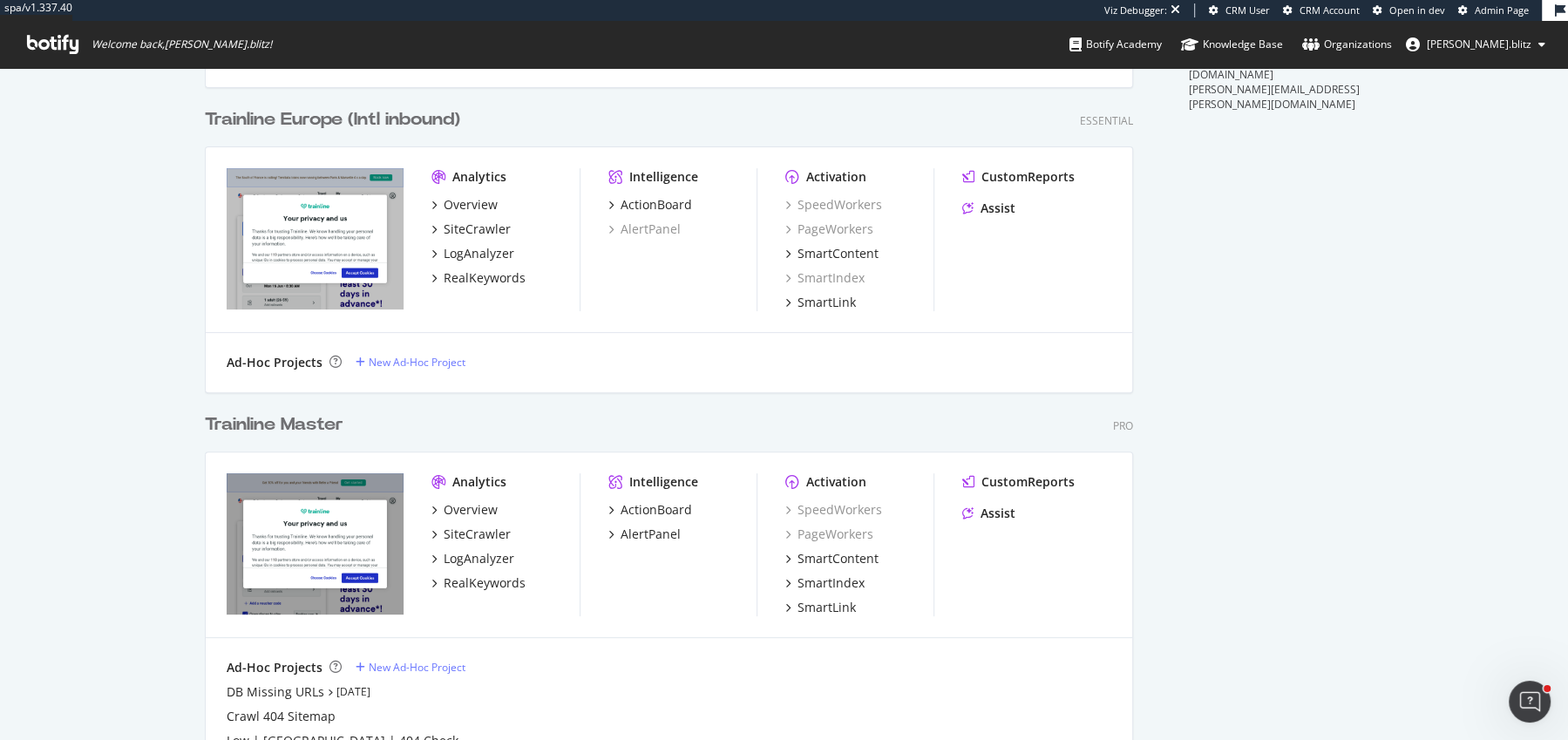
scroll to position [628, 0]
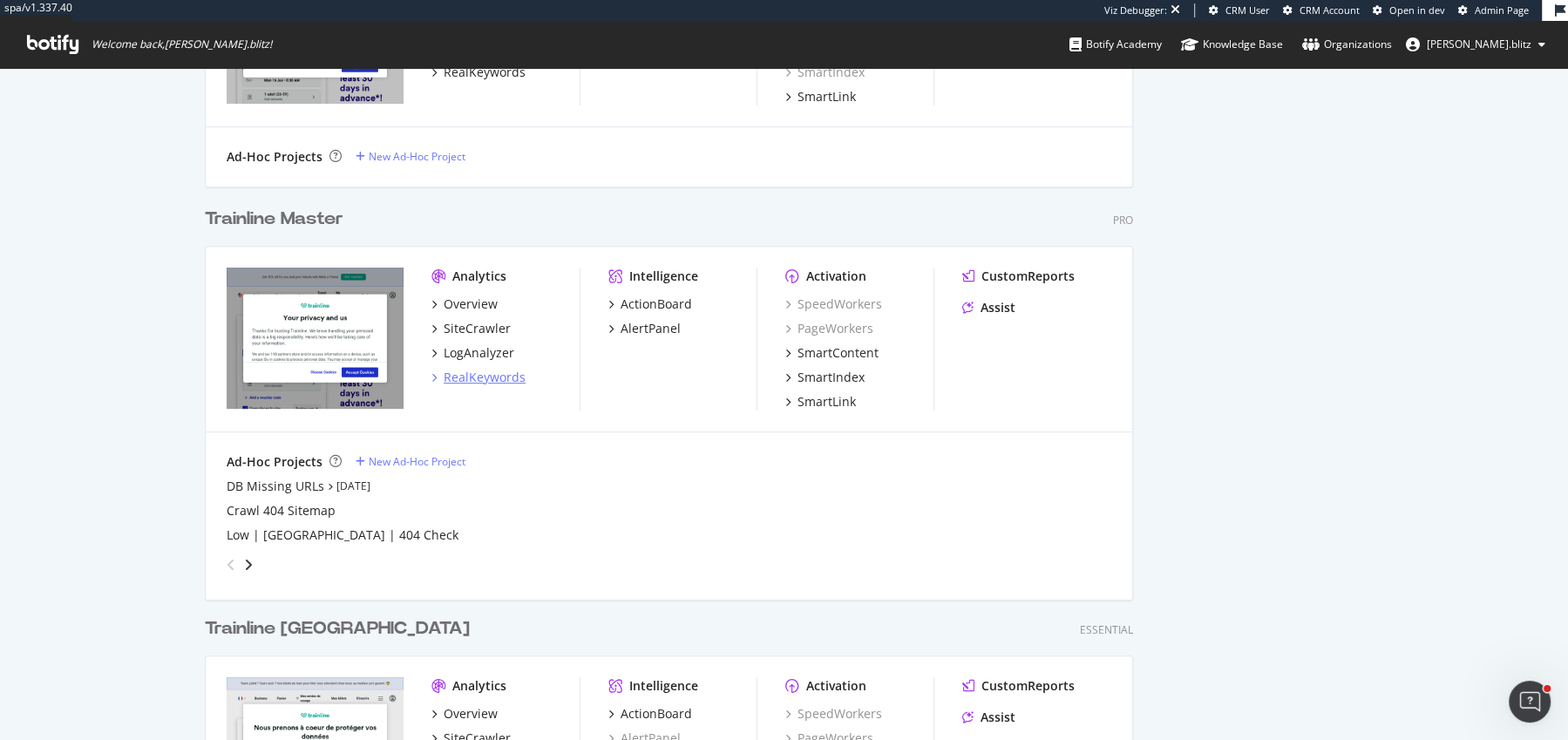
click at [501, 381] on div "RealKeywords" at bounding box center [484, 377] width 82 height 17
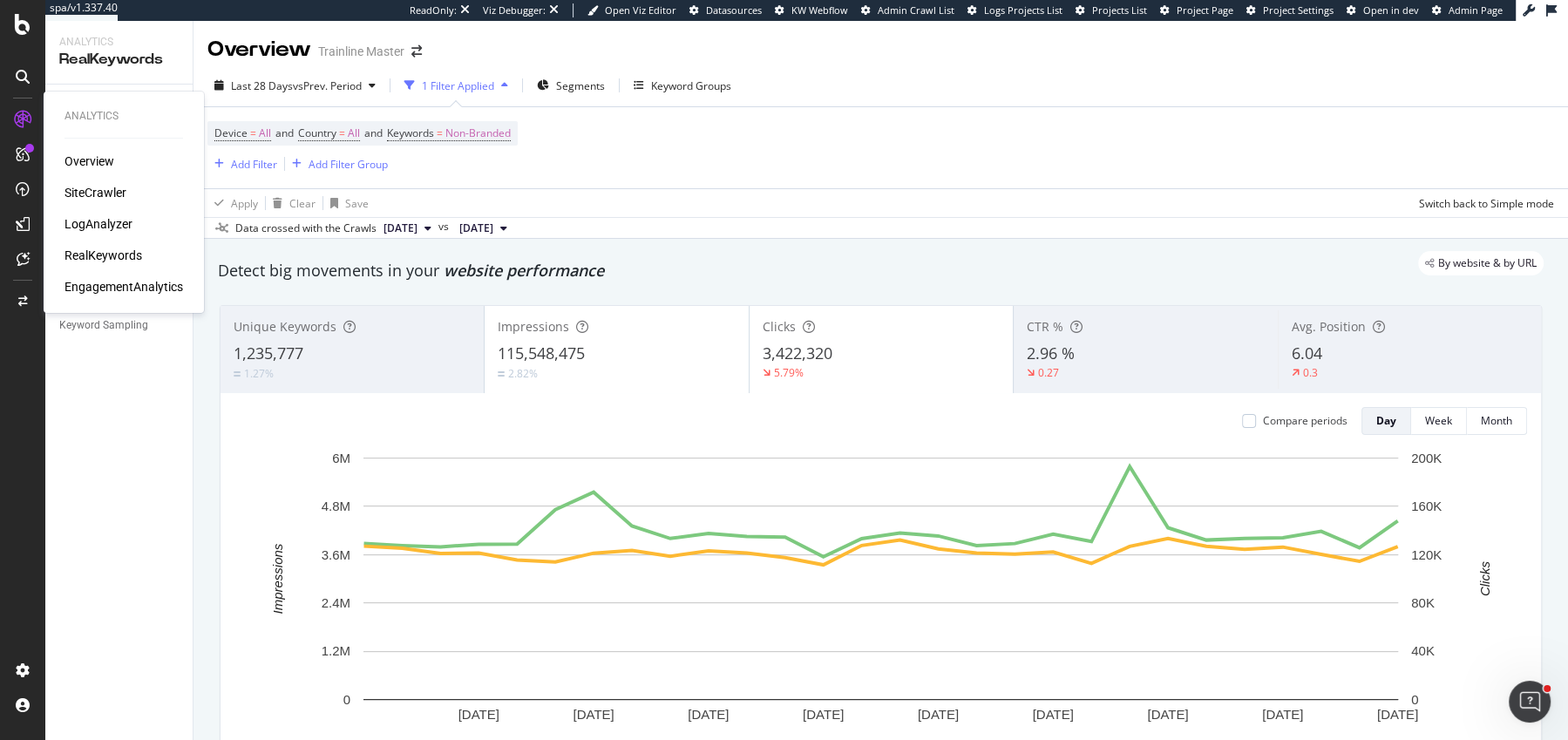
click at [85, 161] on div "Overview" at bounding box center [90, 161] width 50 height 17
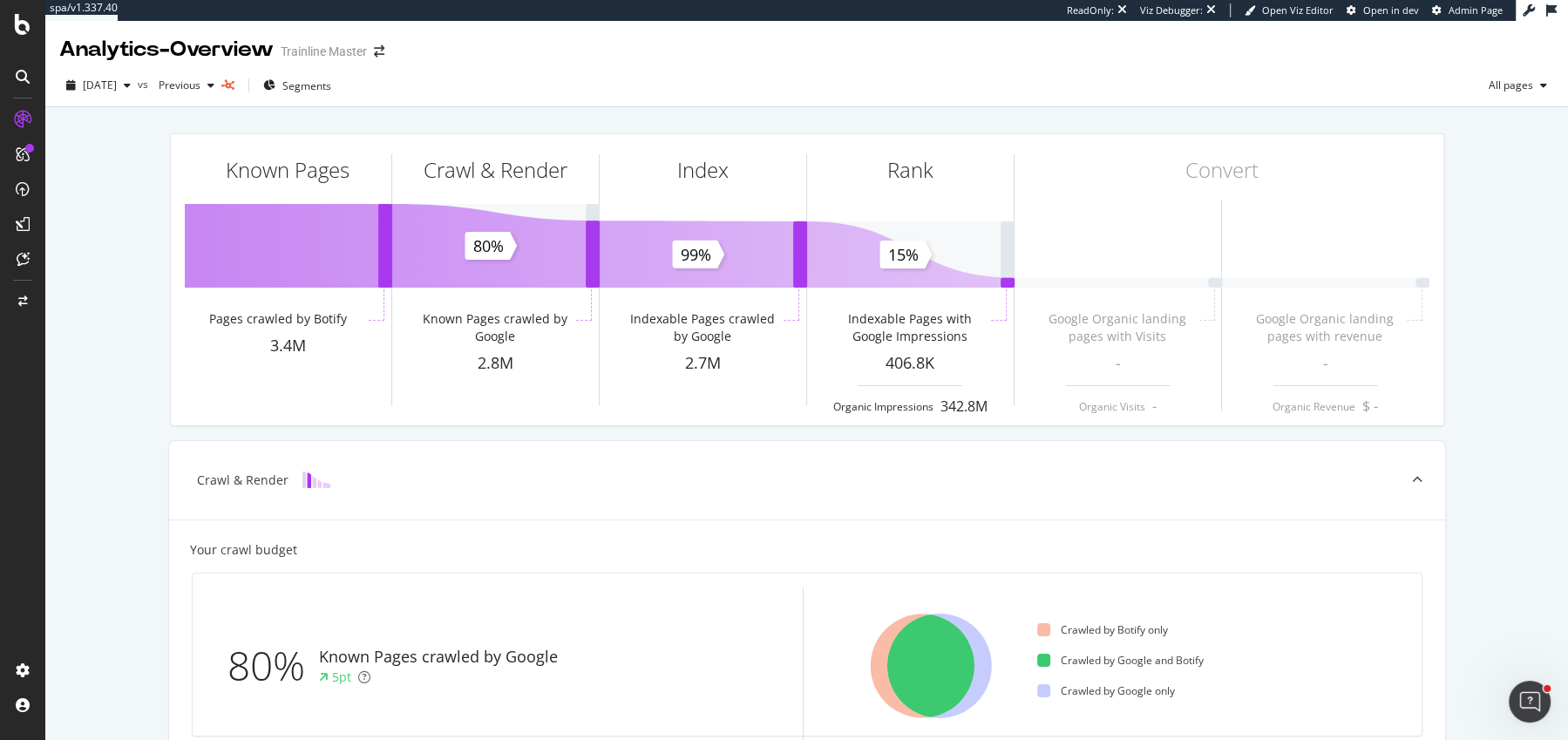
click at [392, 59] on div "Analytics - Overview Trainline Master" at bounding box center [230, 50] width 343 height 30
click at [385, 53] on icon "arrow-right-arrow-left" at bounding box center [379, 51] width 10 height 12
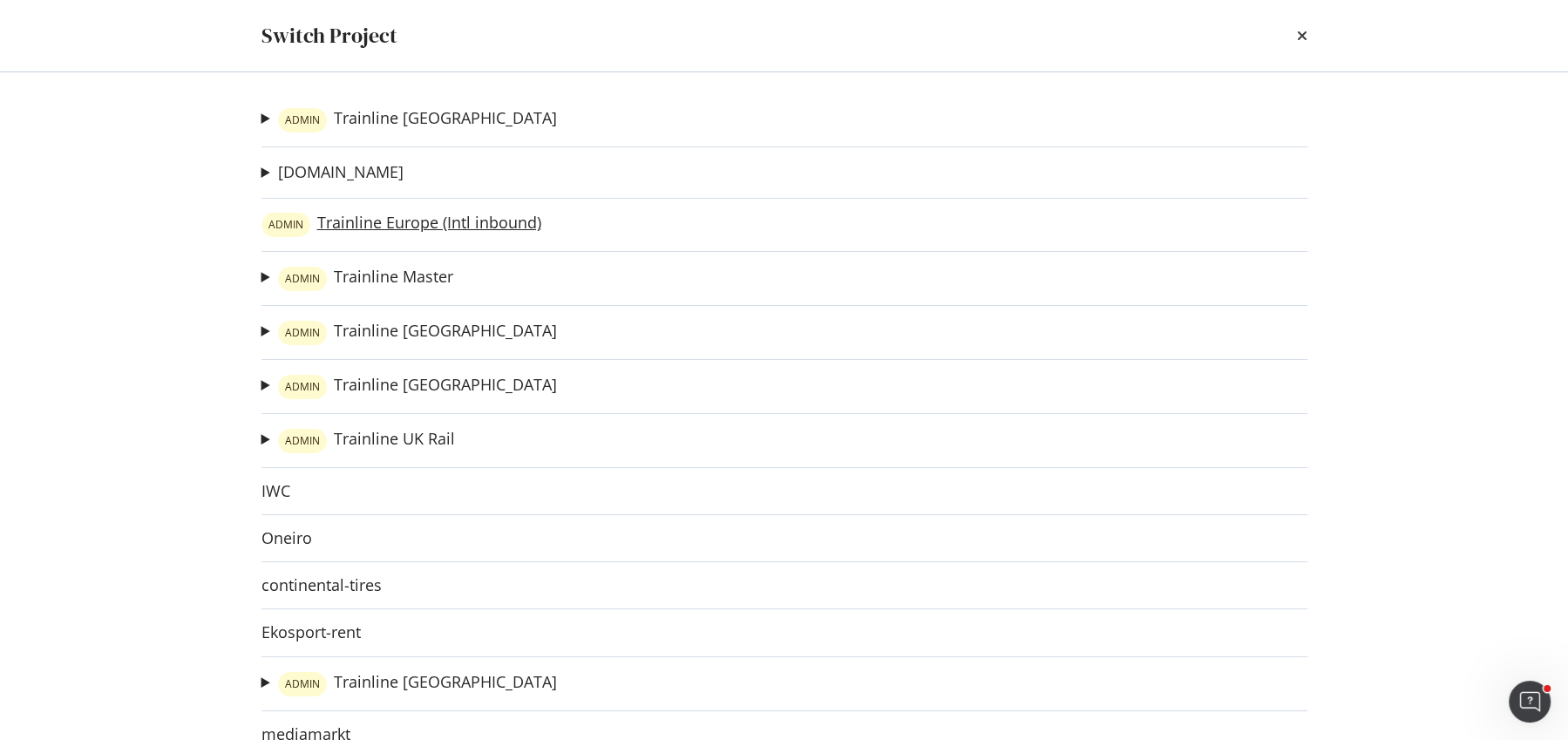
click at [378, 216] on link "ADMIN Trainline Europe (Intl inbound)" at bounding box center [401, 224] width 280 height 24
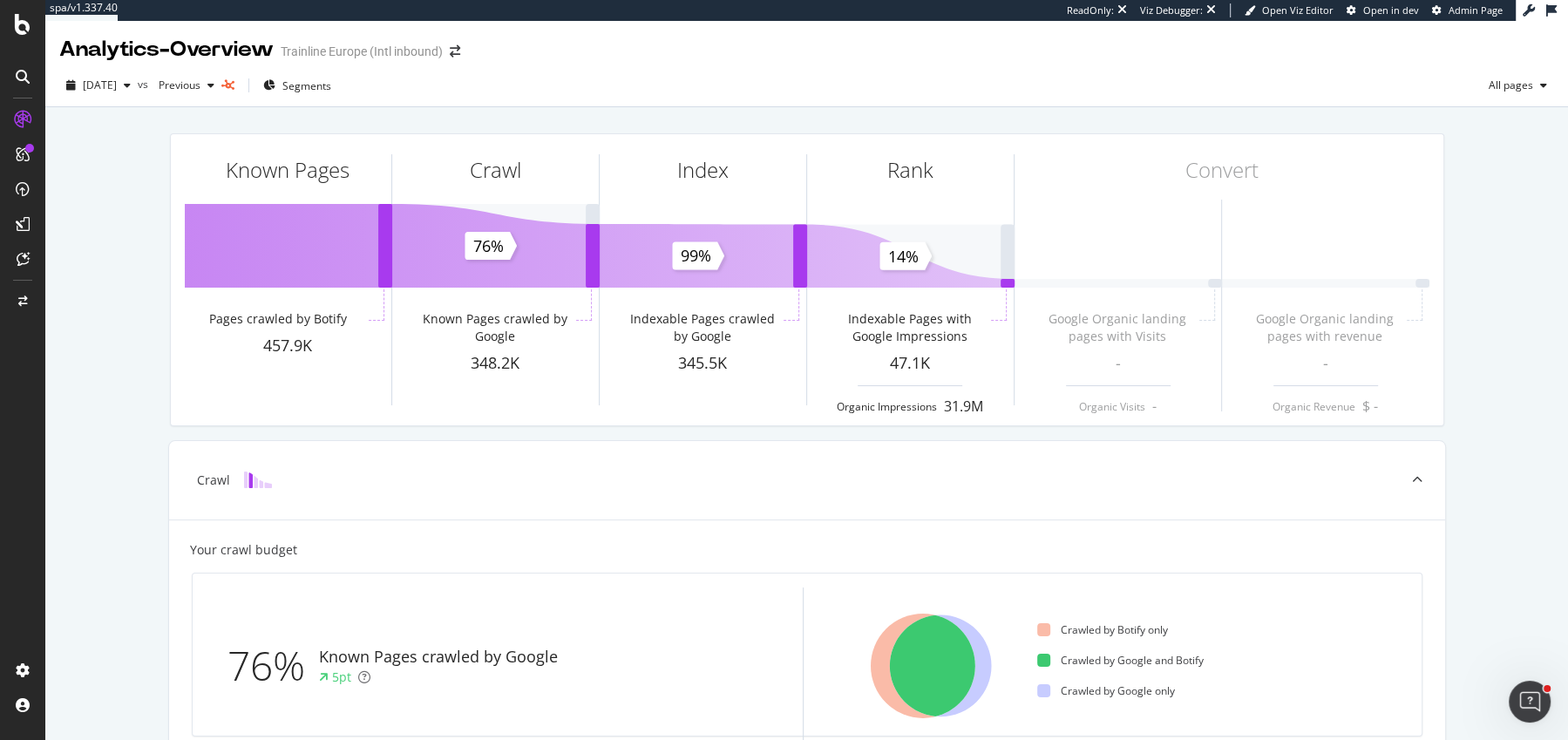
click at [461, 58] on div "Analytics - Overview Trainline Europe (Intl inbound)" at bounding box center [268, 50] width 419 height 30
click at [462, 58] on div "Analytics - Overview Trainline Europe (Intl inbound)" at bounding box center [268, 50] width 419 height 30
click at [461, 57] on icon "arrow-right-arrow-left" at bounding box center [455, 51] width 10 height 12
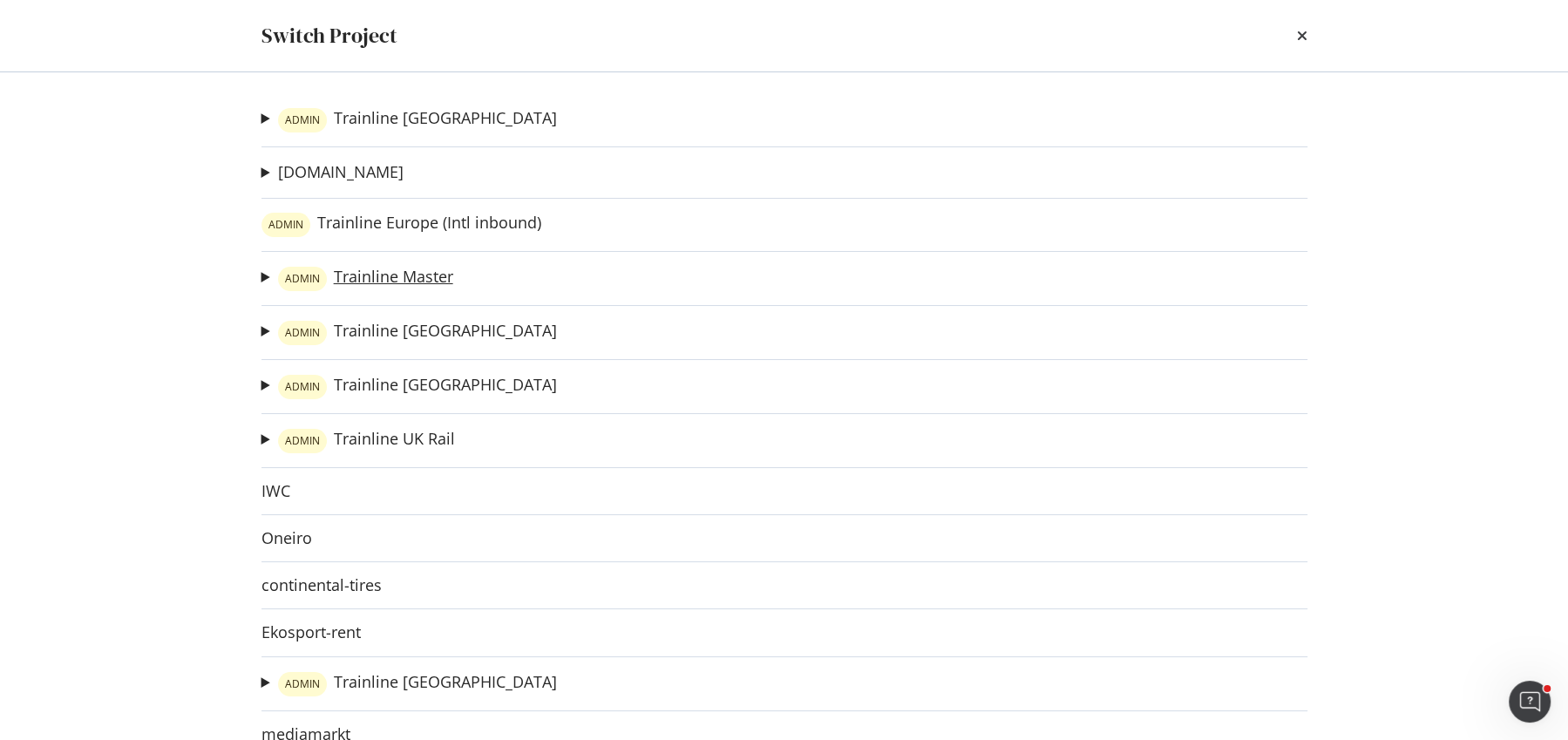
click at [420, 282] on link "ADMIN Trainline Master" at bounding box center [366, 279] width 175 height 24
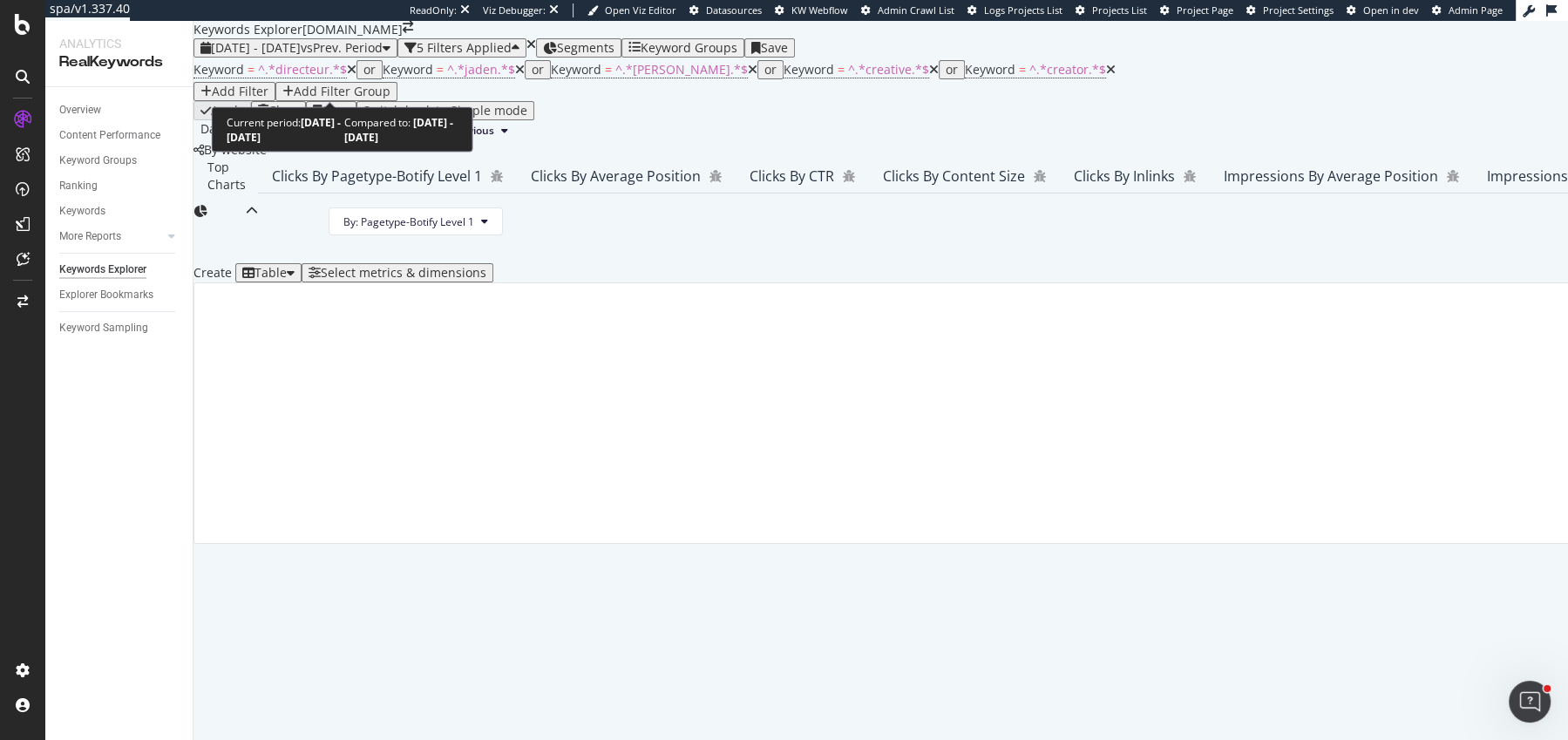
click at [301, 56] on span "[DATE] - [DATE]" at bounding box center [256, 47] width 90 height 17
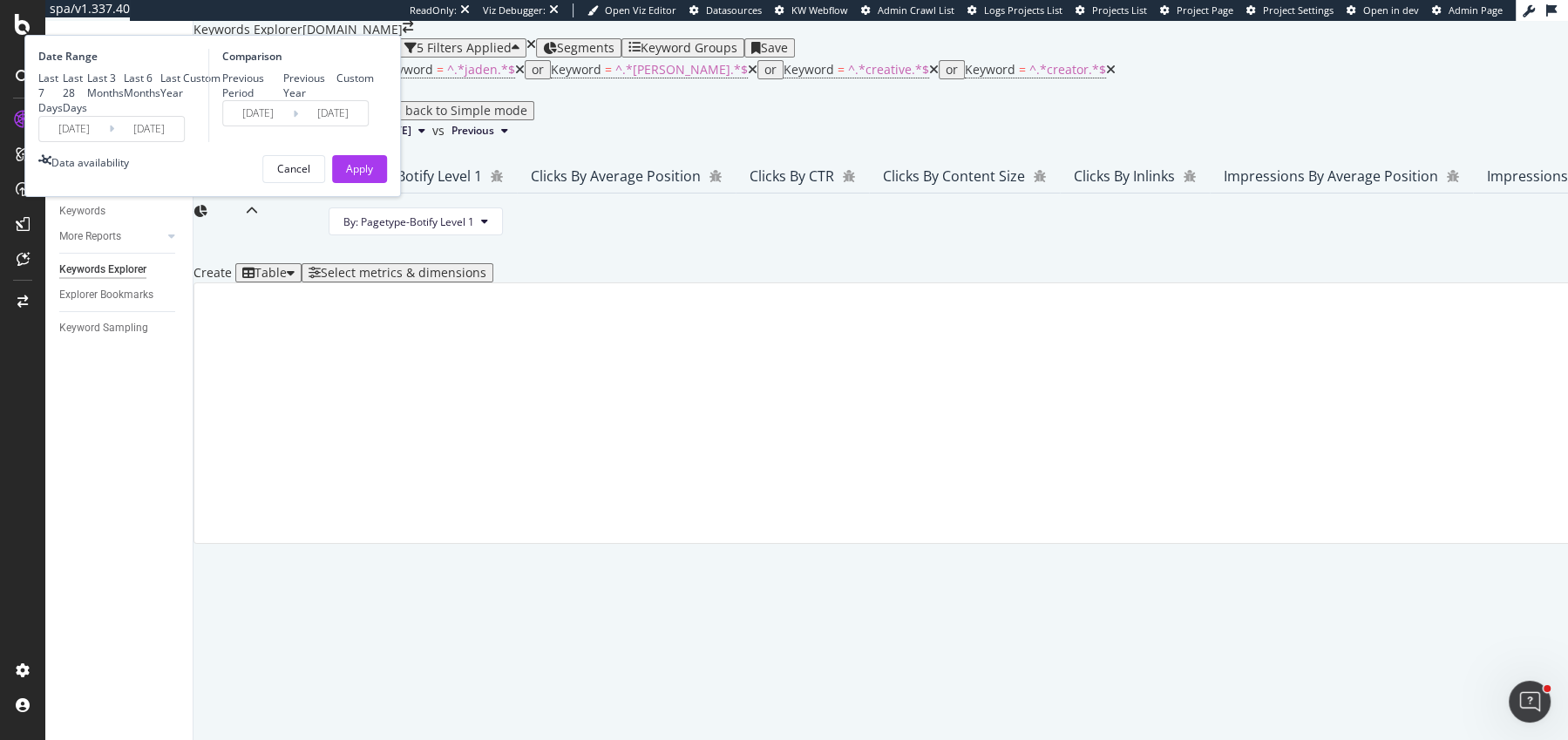
click at [183, 142] on input "[DATE]" at bounding box center [150, 129] width 70 height 24
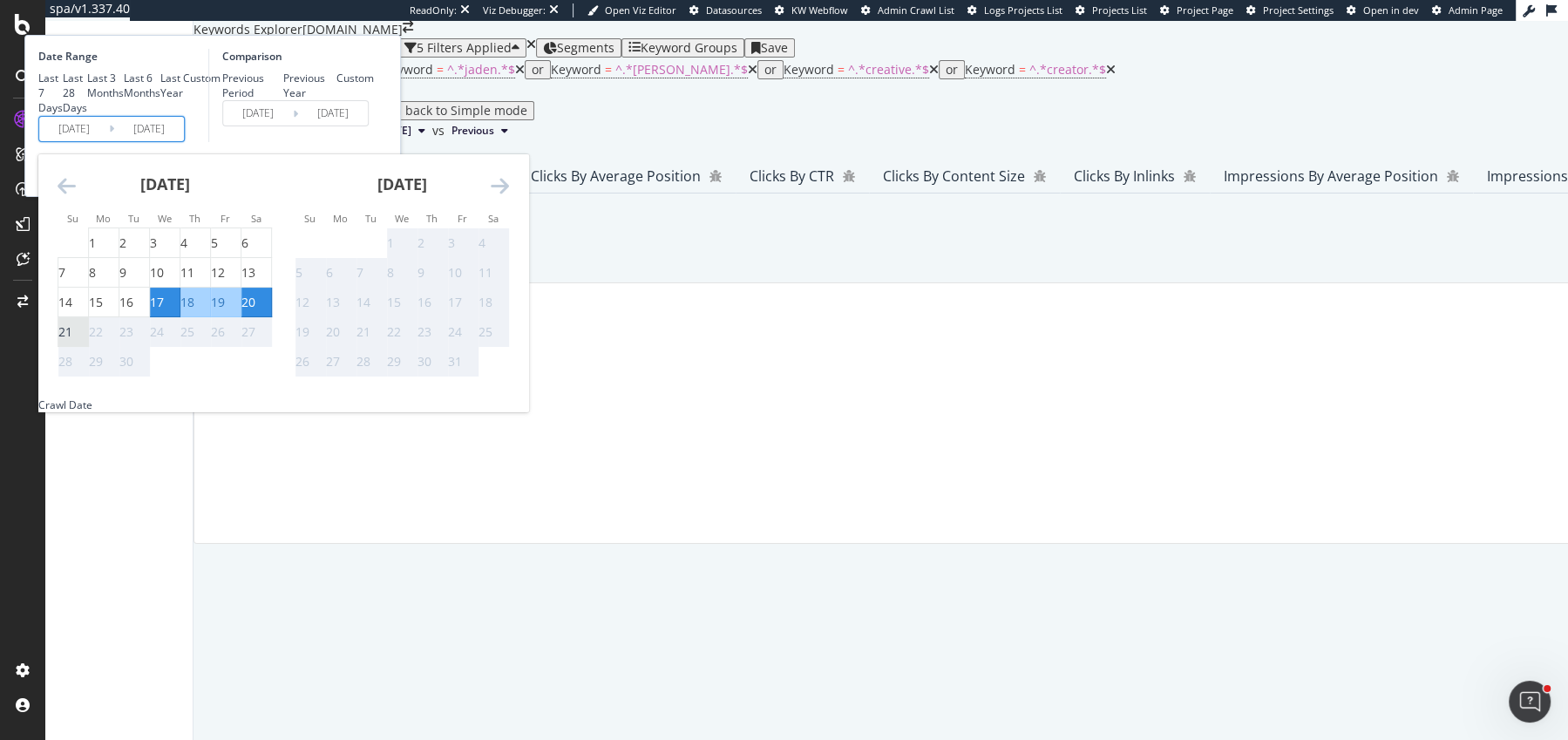
click at [73, 341] on div "21" at bounding box center [66, 331] width 14 height 17
type input "[DATE]"
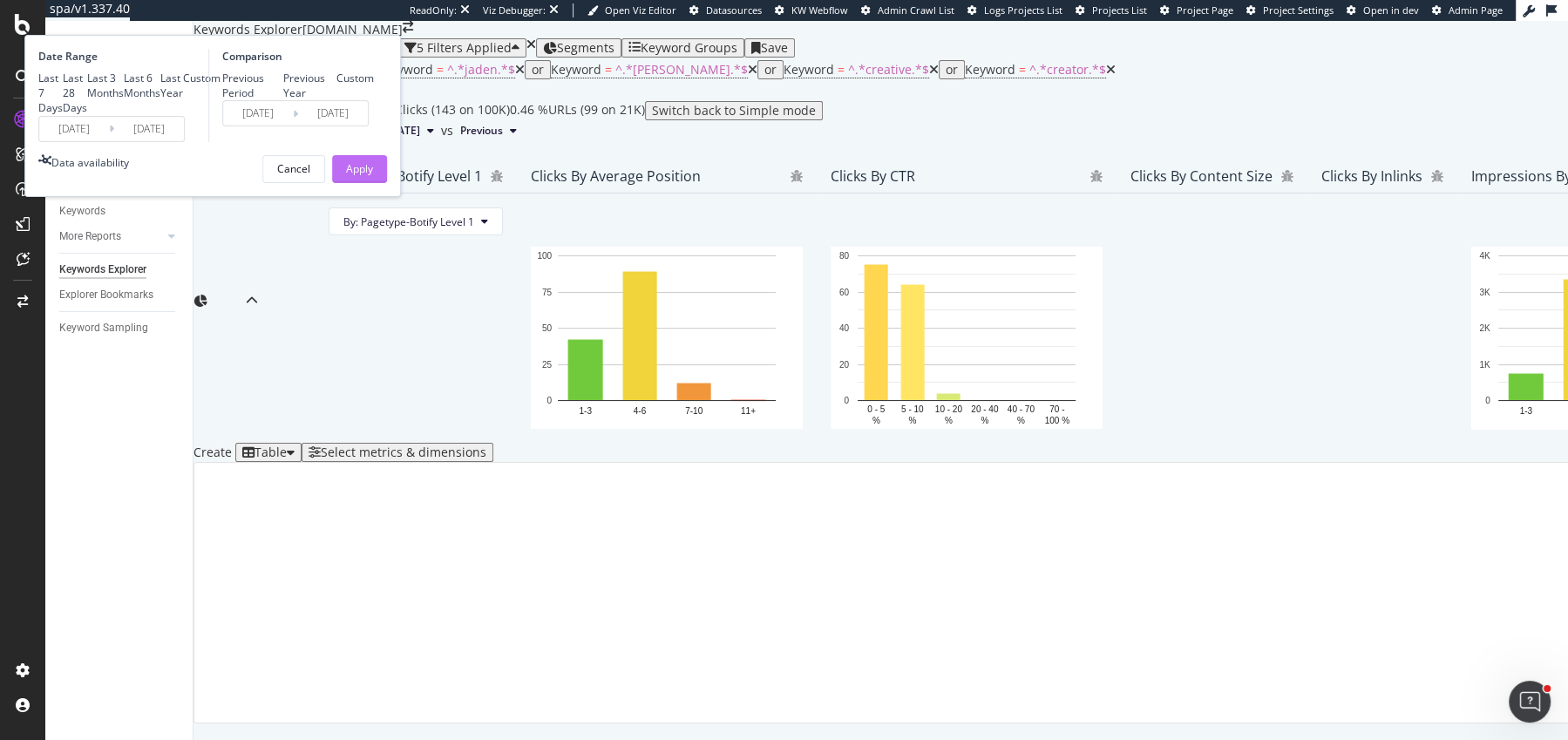
click at [387, 184] on button "Apply" at bounding box center [359, 170] width 55 height 28
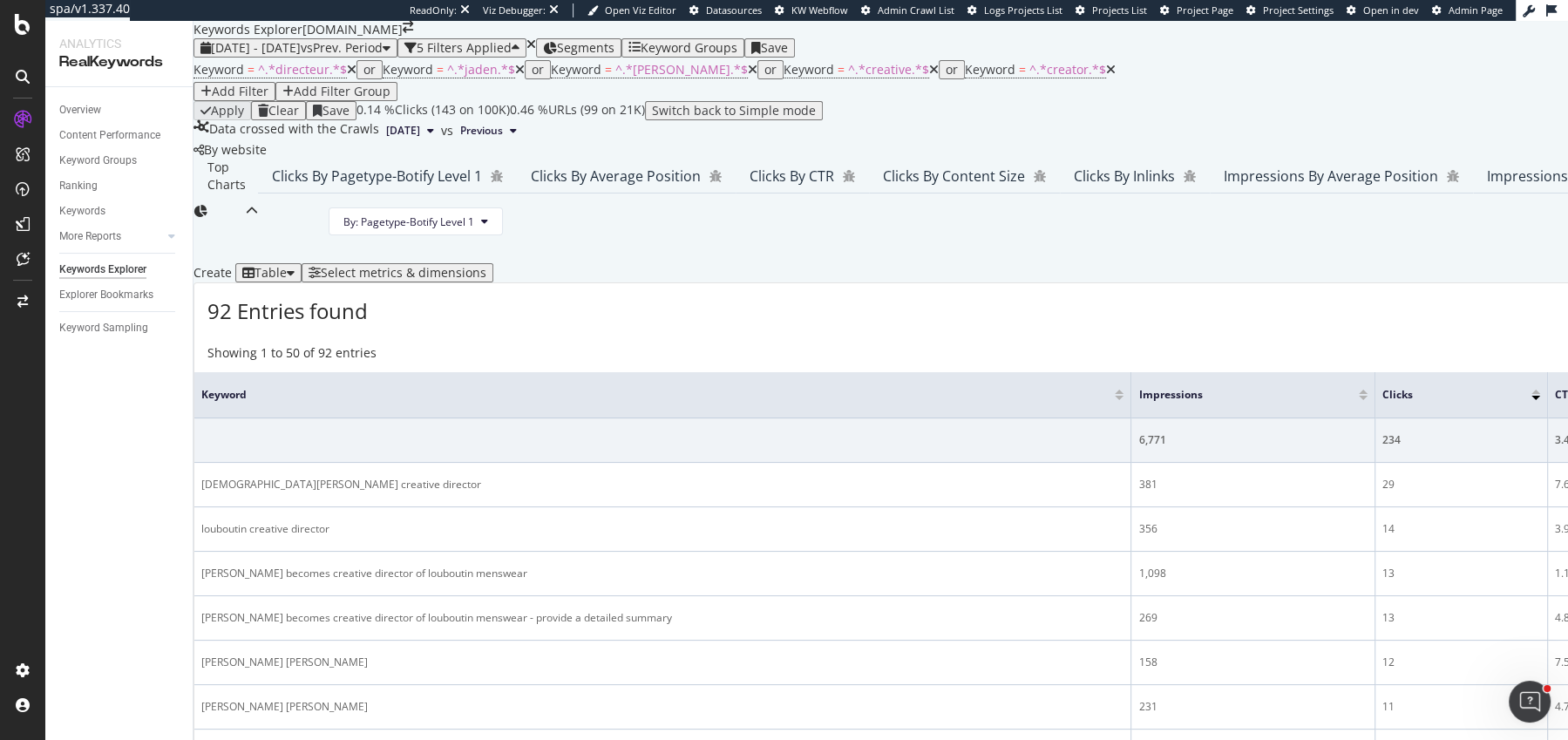
scroll to position [260, 0]
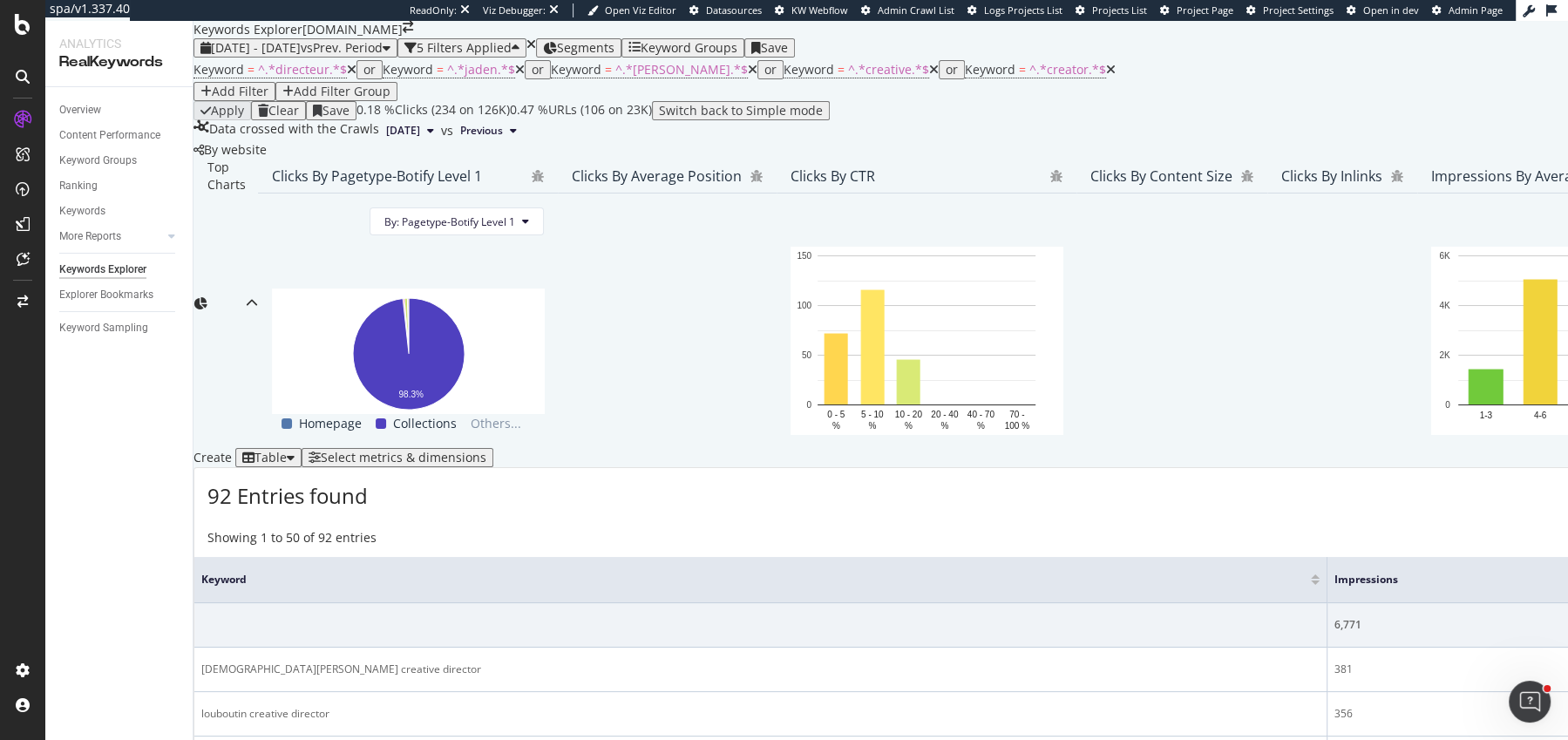
click at [486, 451] on div "Select metrics & dimensions" at bounding box center [404, 458] width 165 height 14
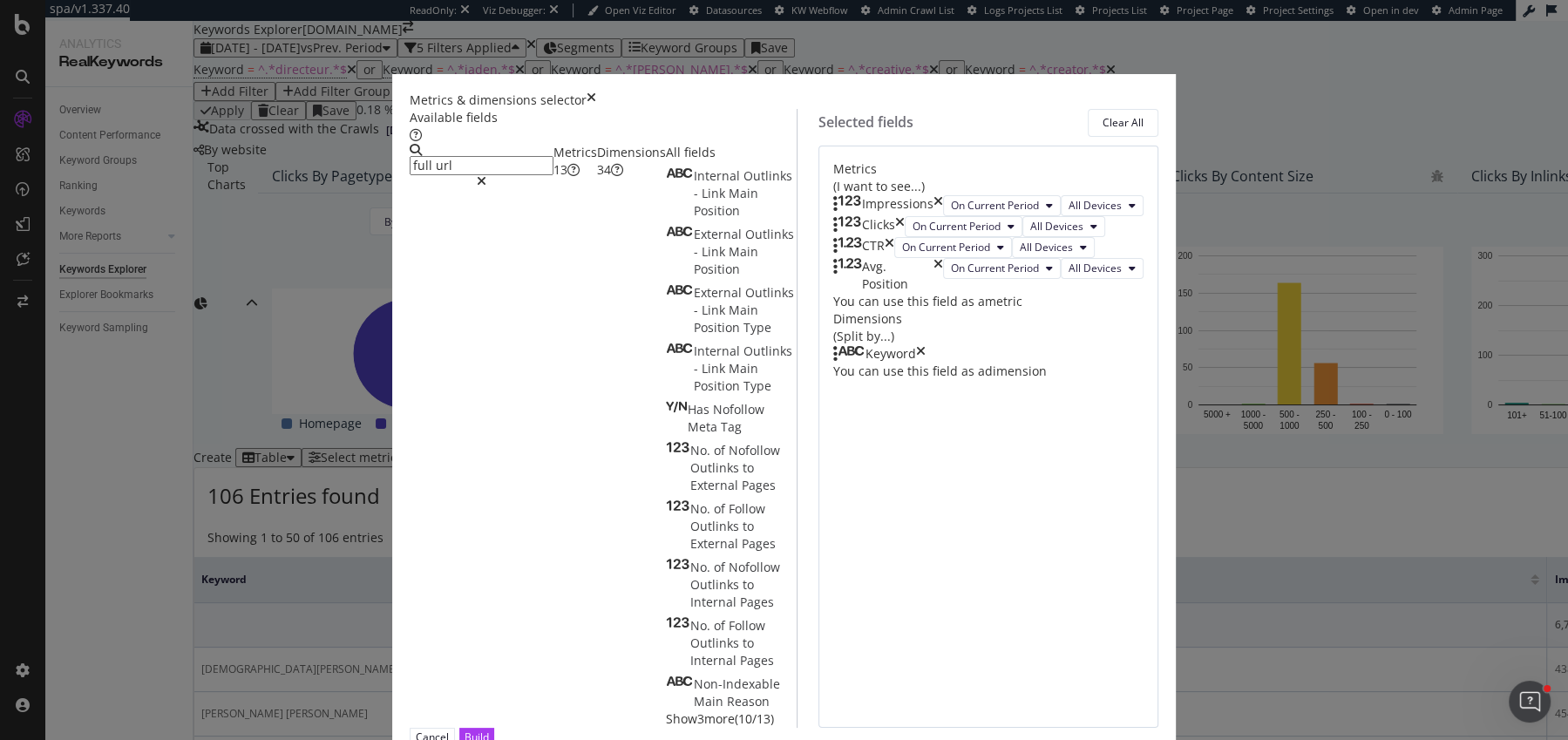
type input "full url"
click at [603, 179] on div "Dimensions 34" at bounding box center [631, 161] width 69 height 35
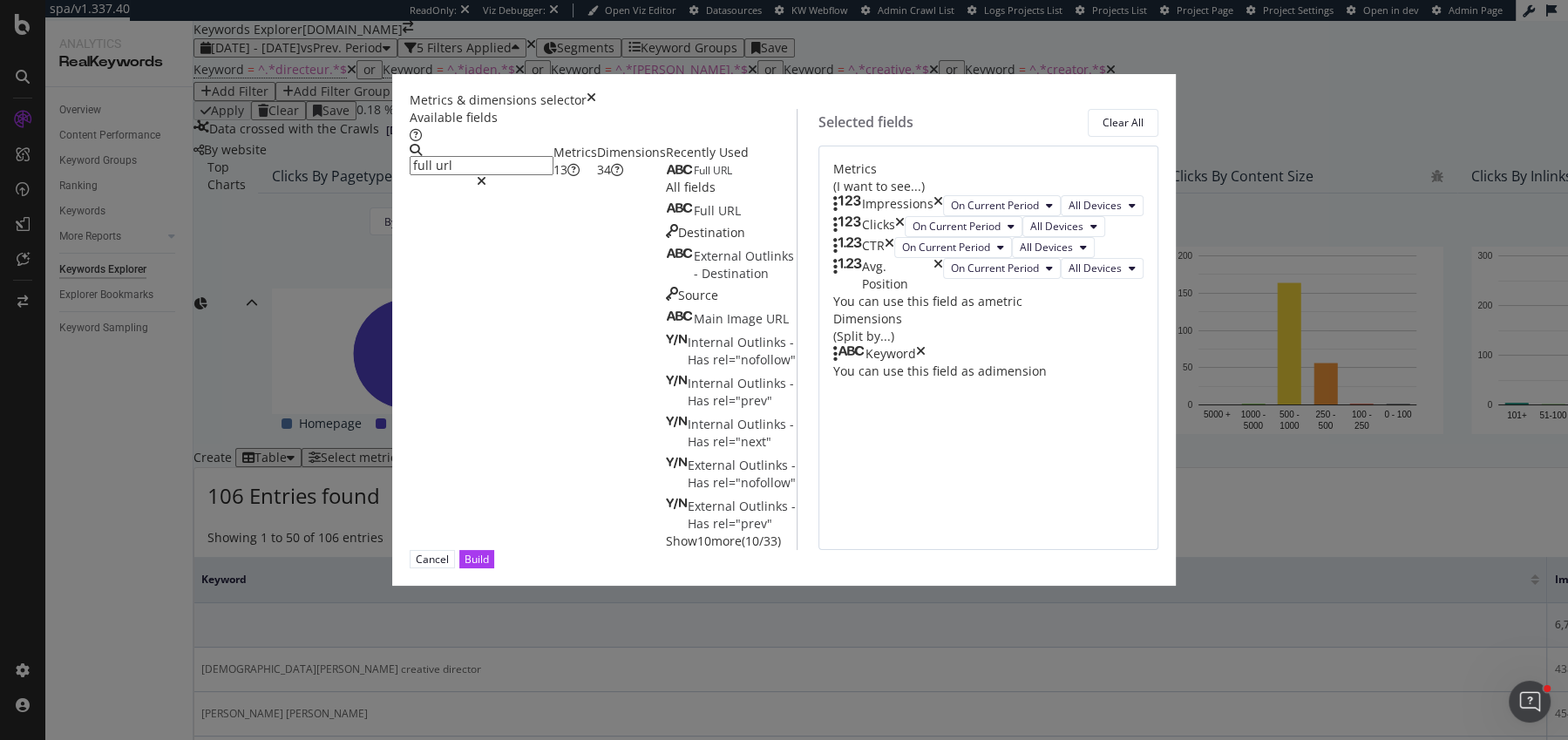
click at [666, 179] on div "Full URL" at bounding box center [732, 170] width 132 height 17
click at [666, 178] on div "Full URL" at bounding box center [699, 171] width 66 height 14
click at [488, 566] on div "Build" at bounding box center [476, 558] width 24 height 15
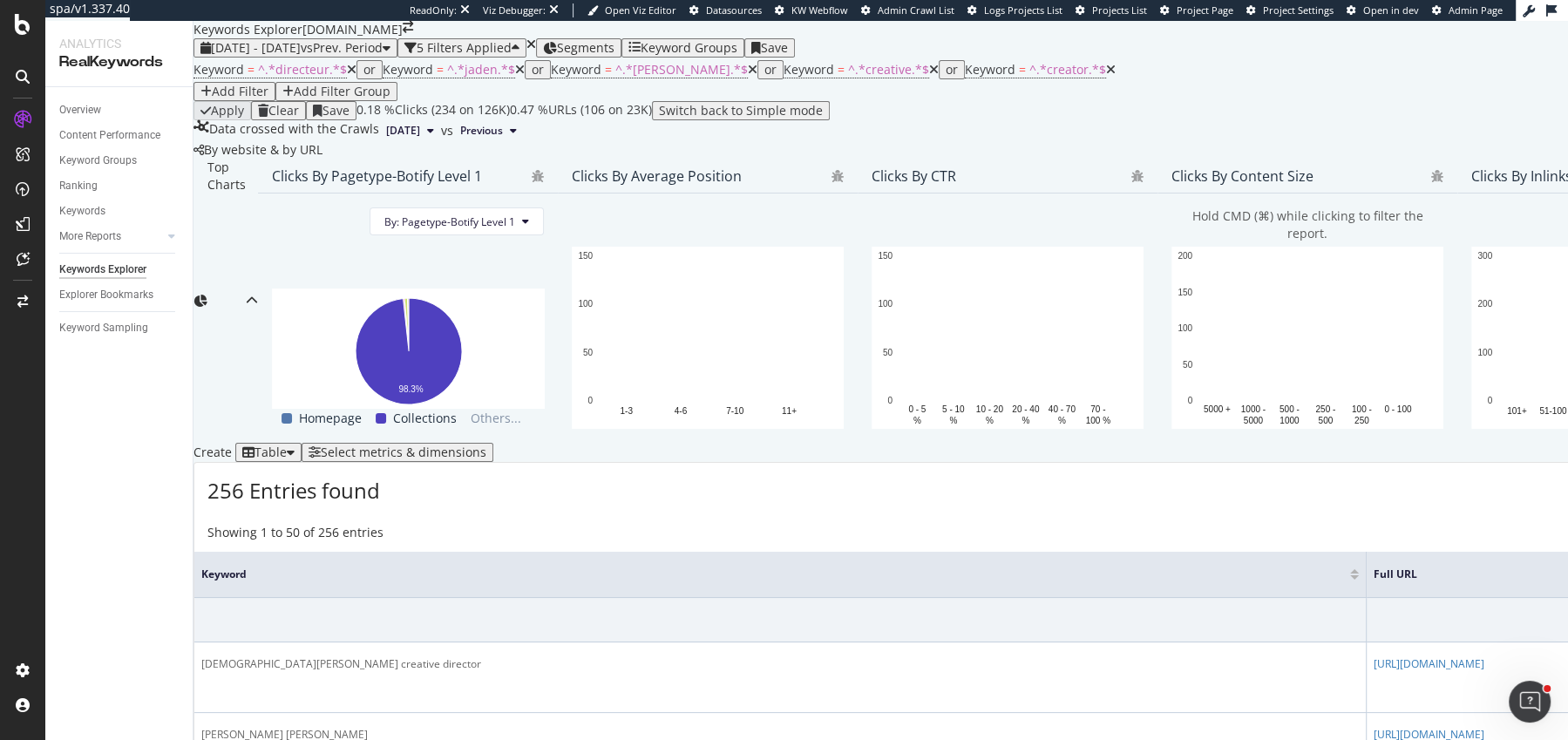
scroll to position [261, 0]
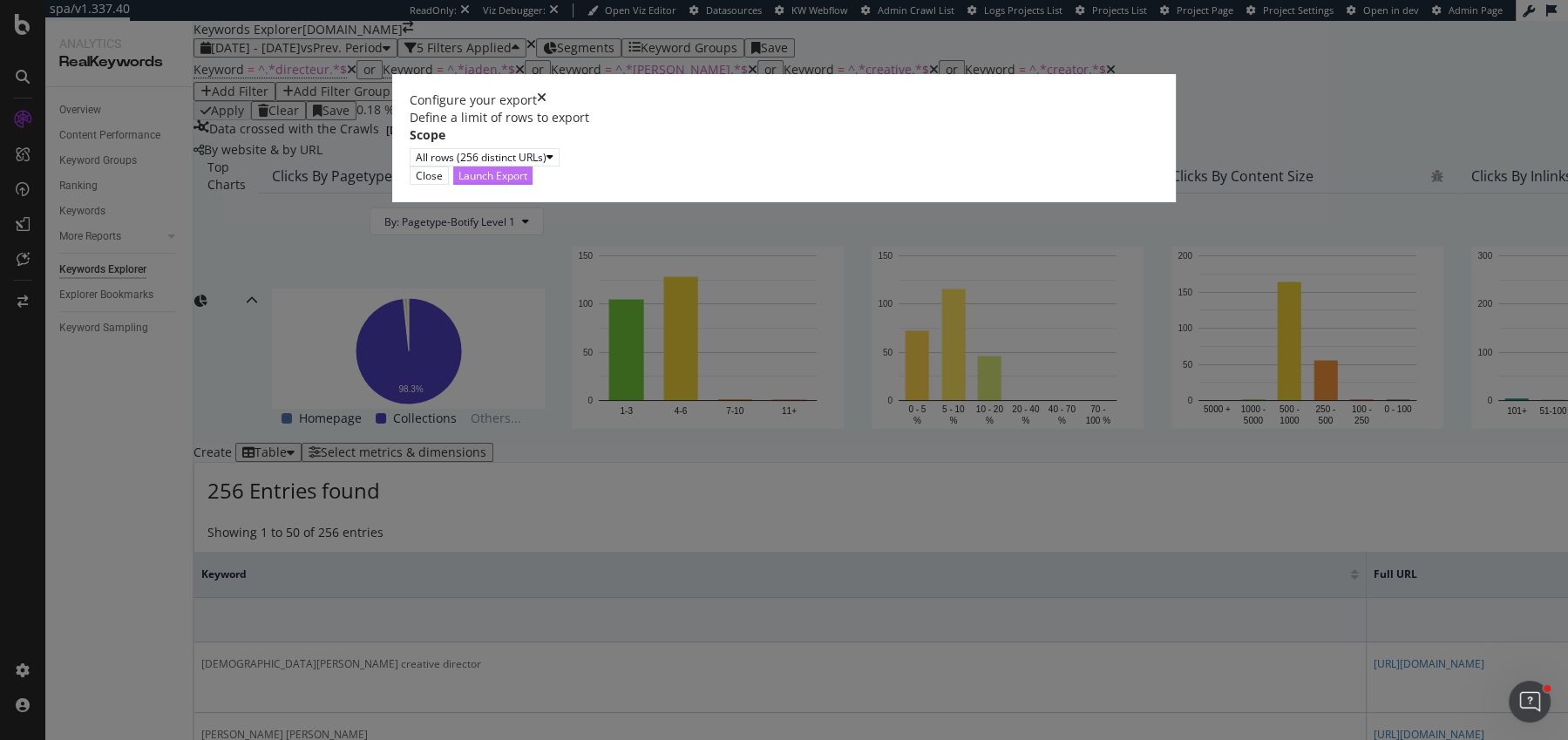
click at [527, 184] on div "Launch Export" at bounding box center [492, 176] width 69 height 15
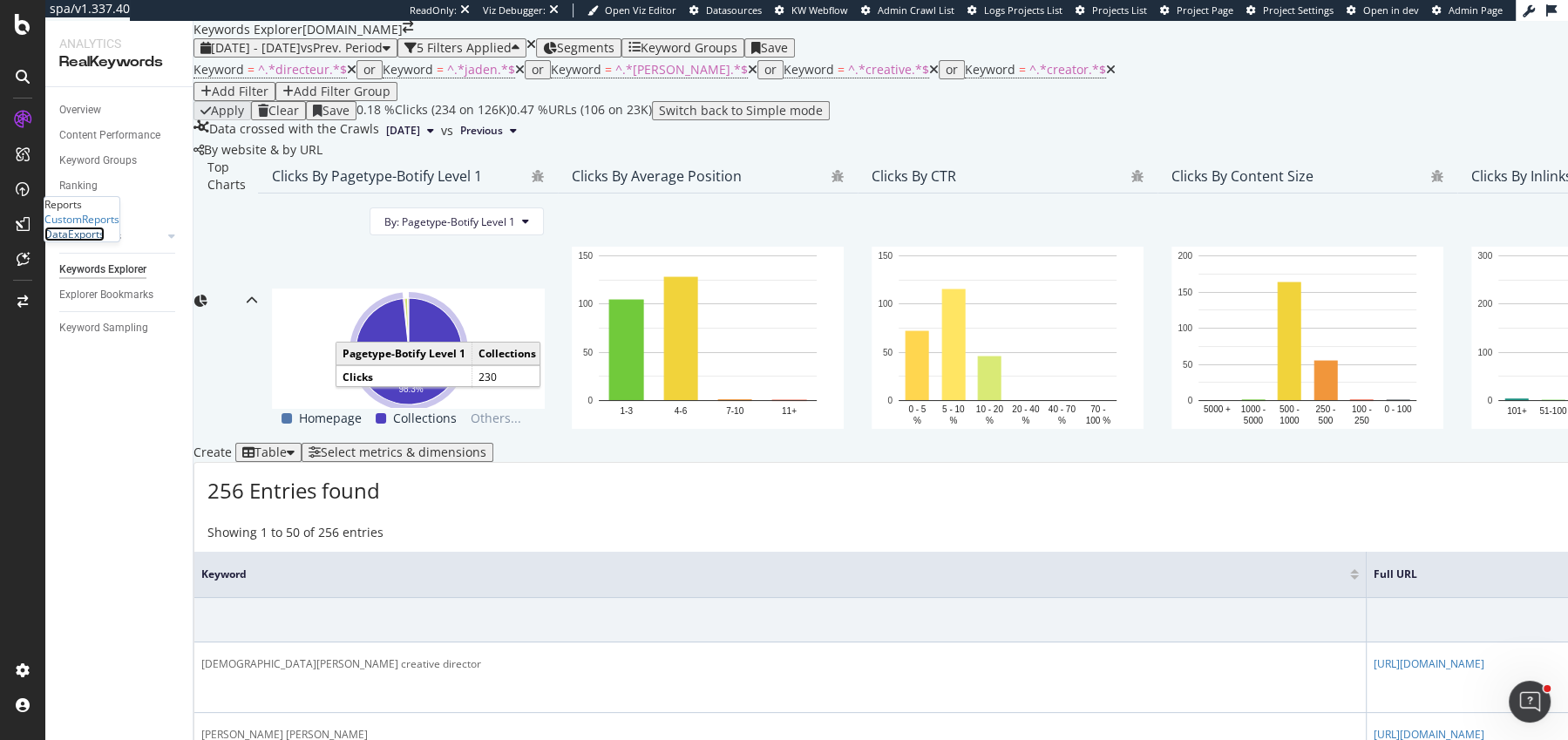
click at [105, 241] on div "DataExports" at bounding box center [75, 233] width 60 height 15
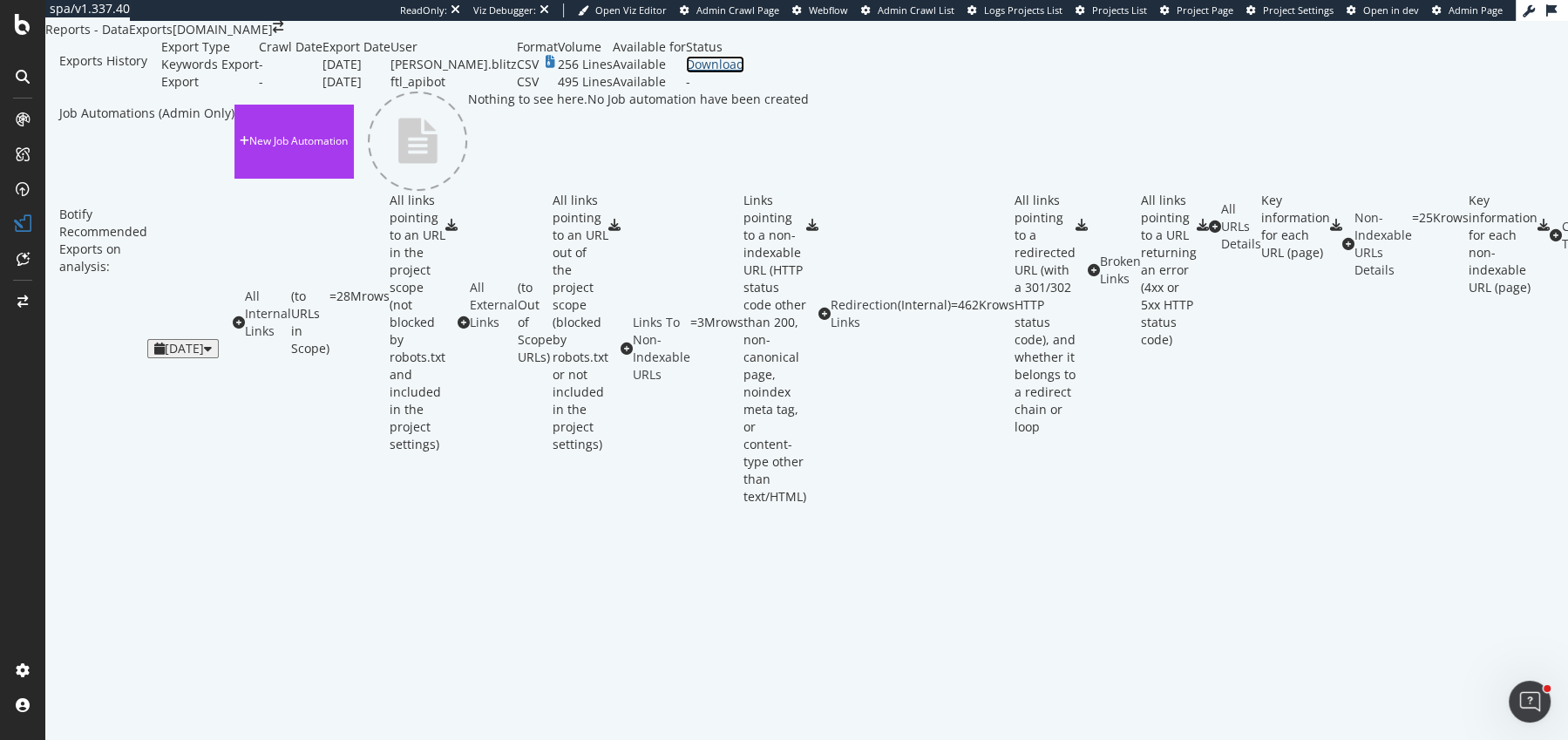
click at [745, 73] on div "Download" at bounding box center [715, 64] width 59 height 17
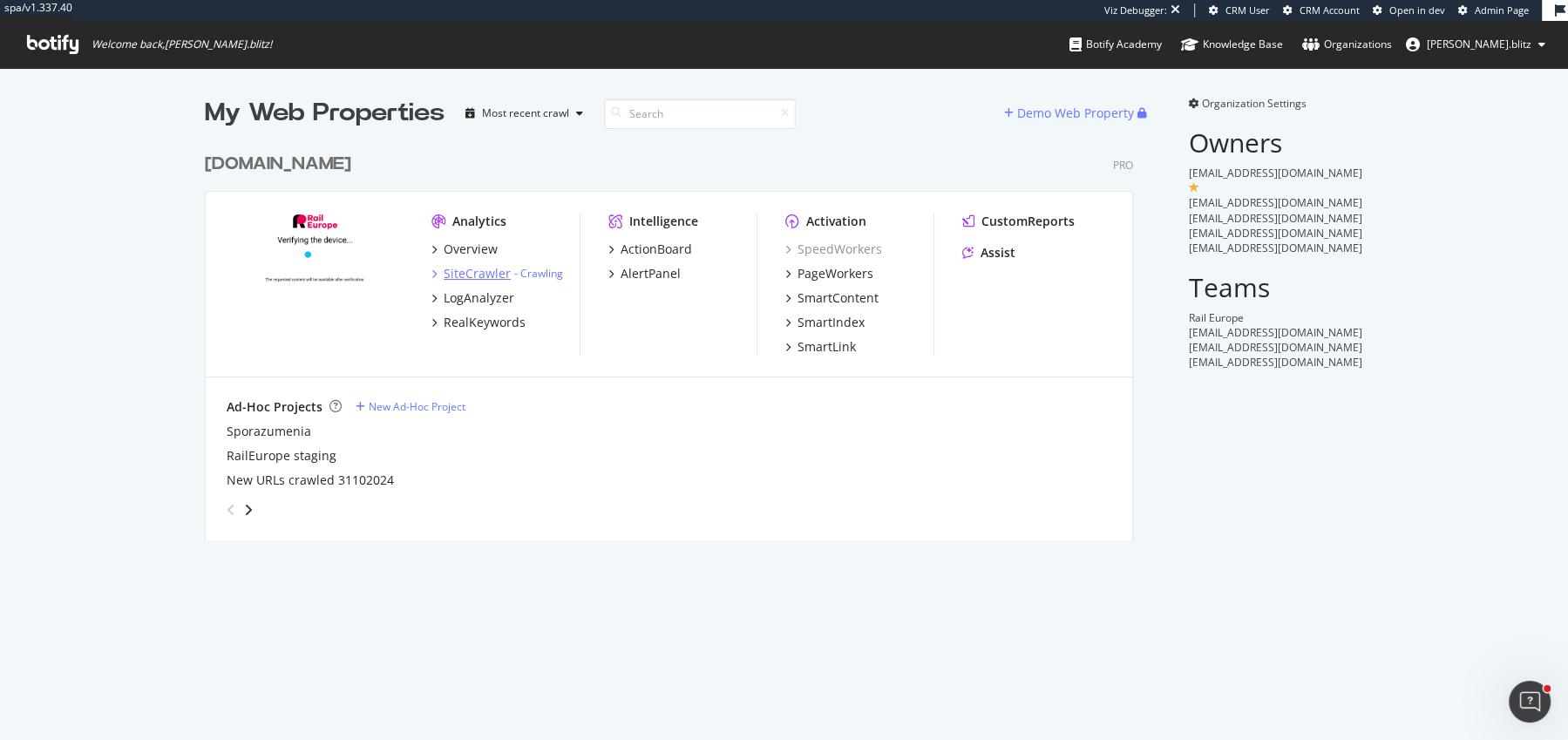
click at [488, 274] on div "SiteCrawler" at bounding box center [476, 273] width 67 height 17
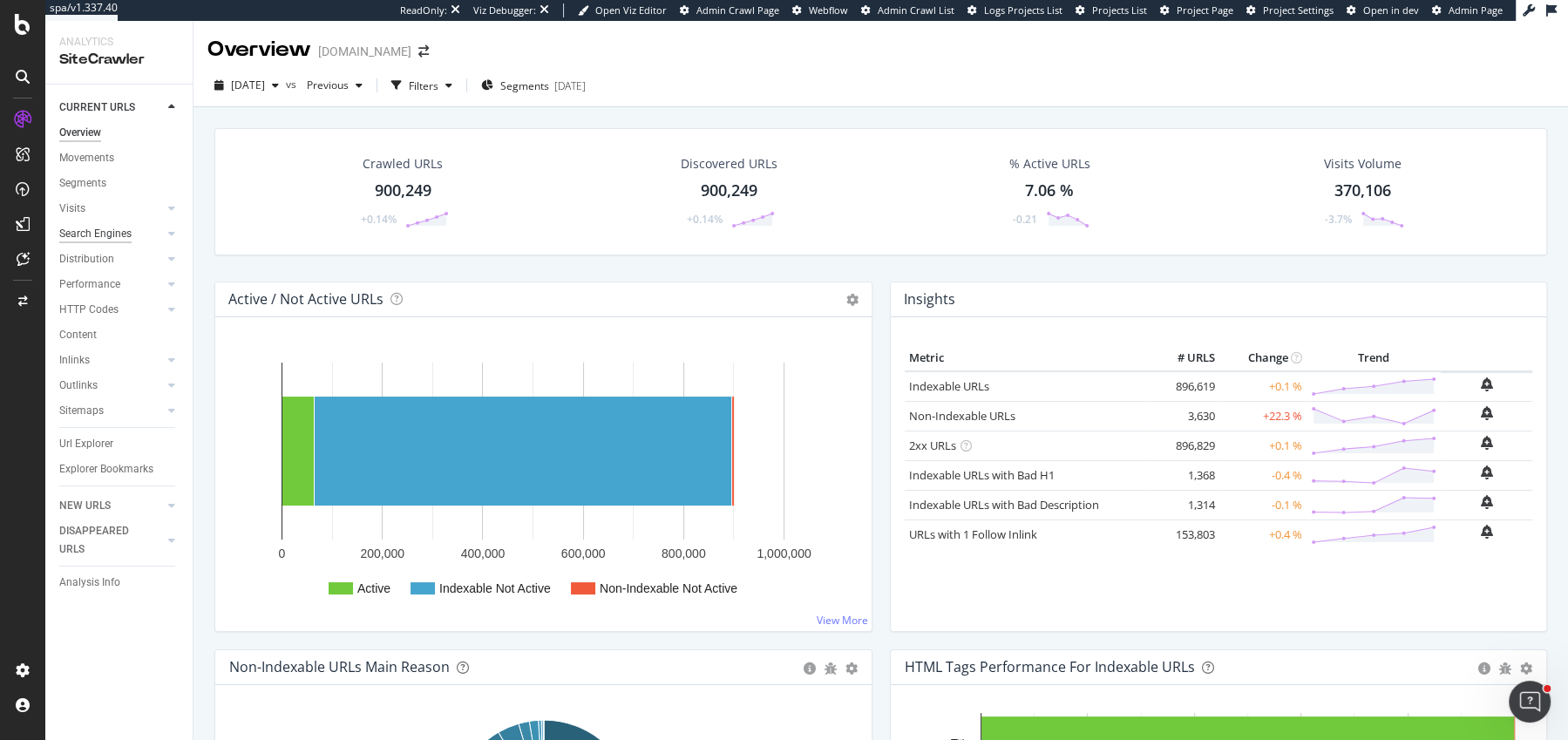
click at [110, 238] on div "Search Engines" at bounding box center [95, 234] width 73 height 18
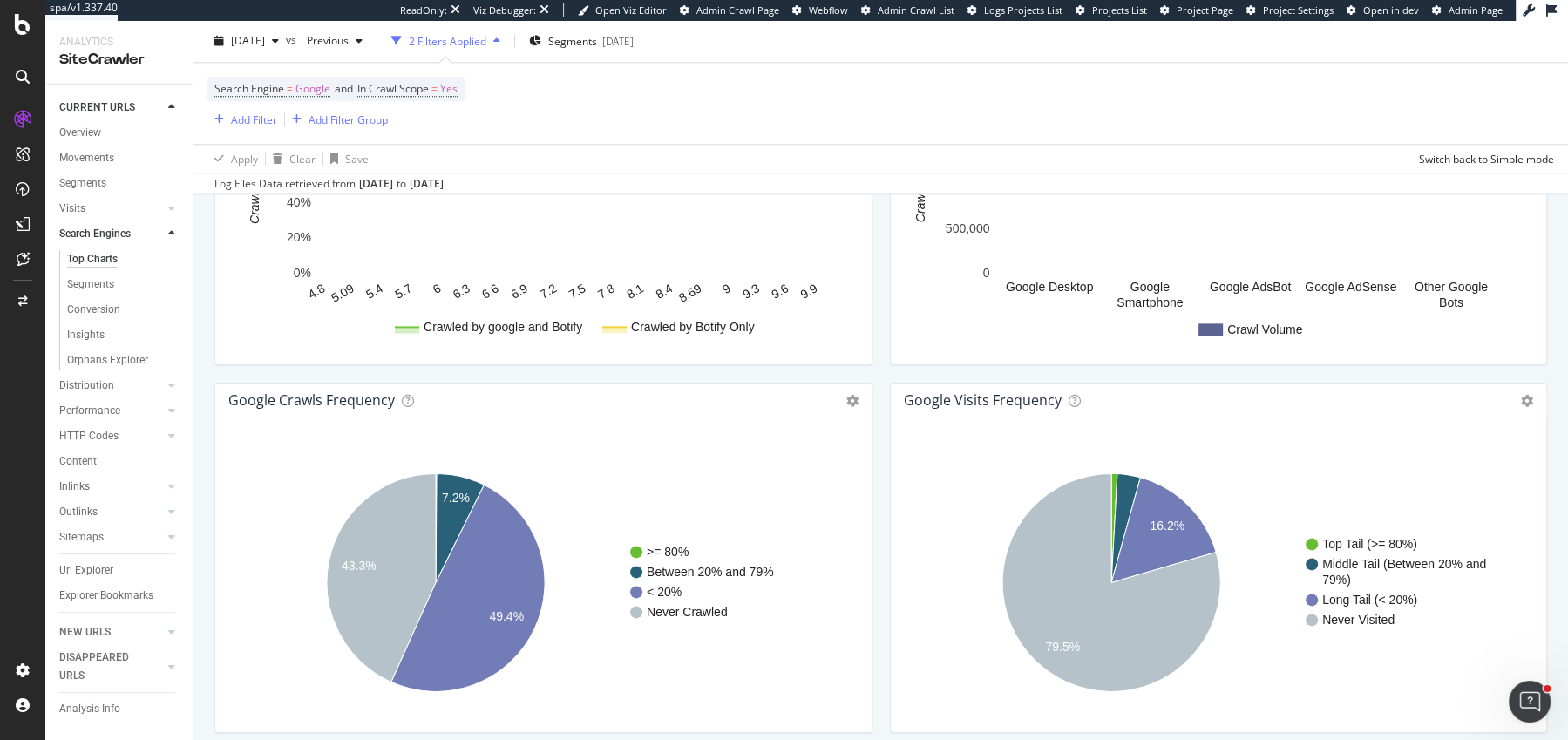
scroll to position [2039, 0]
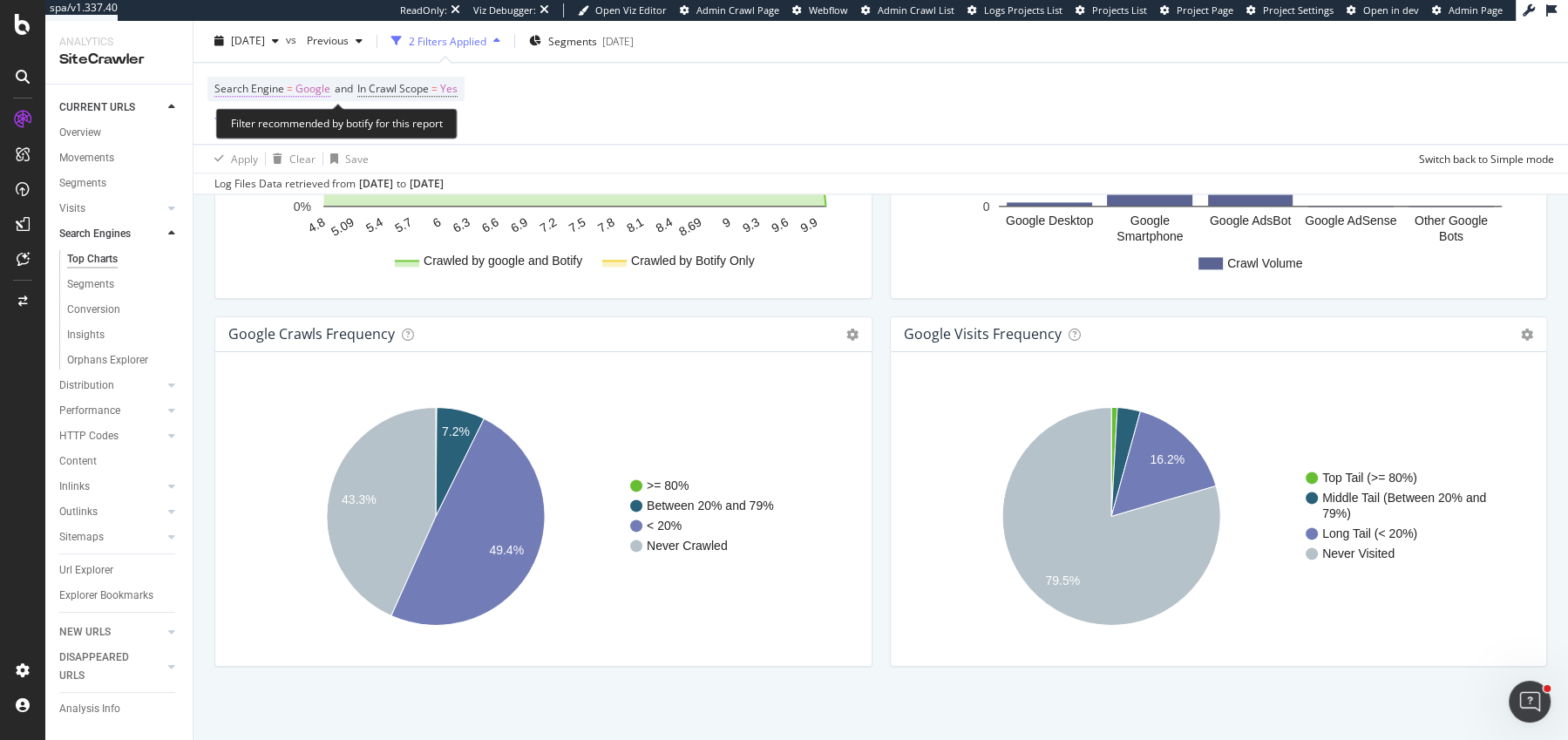
click at [299, 90] on span "Google" at bounding box center [312, 90] width 35 height 24
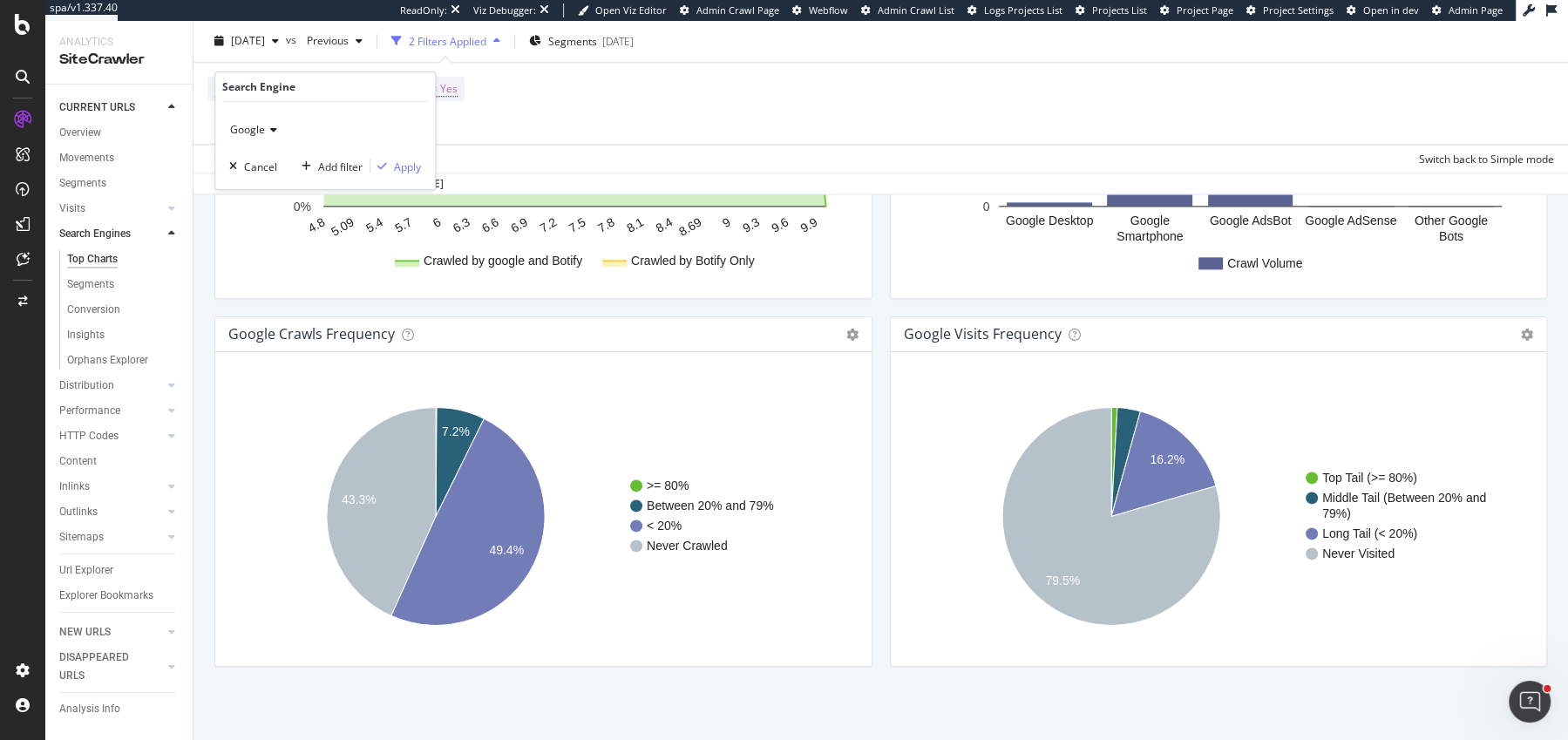
click at [267, 127] on icon at bounding box center [271, 130] width 12 height 10
click at [270, 207] on span "OpenAI" at bounding box center [256, 210] width 36 height 15
click at [392, 156] on div "OpenAI Cancel Add filter Apply" at bounding box center [325, 145] width 219 height 87
click at [391, 172] on div "Apply" at bounding box center [396, 167] width 51 height 16
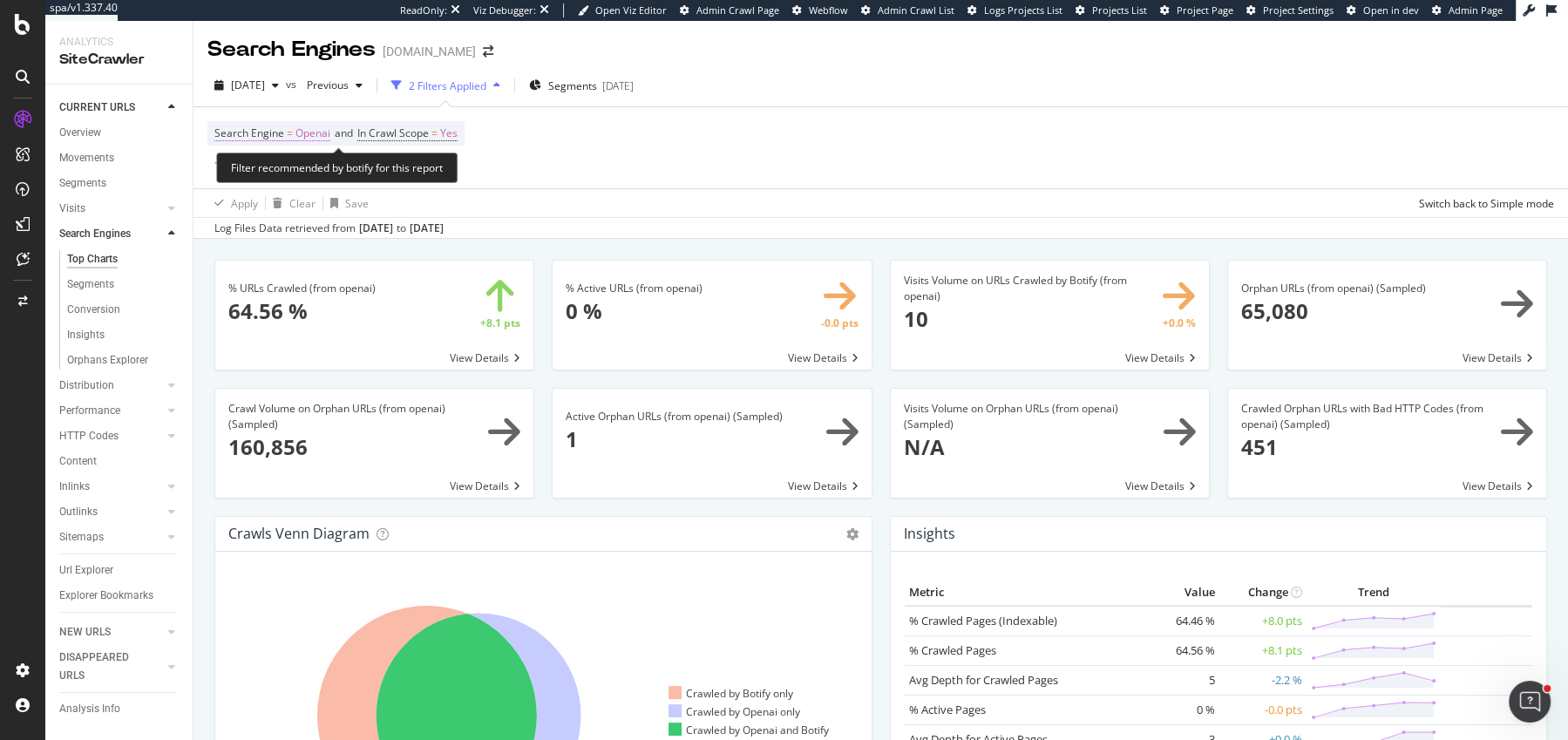
click at [307, 136] on span "Openai" at bounding box center [312, 134] width 35 height 24
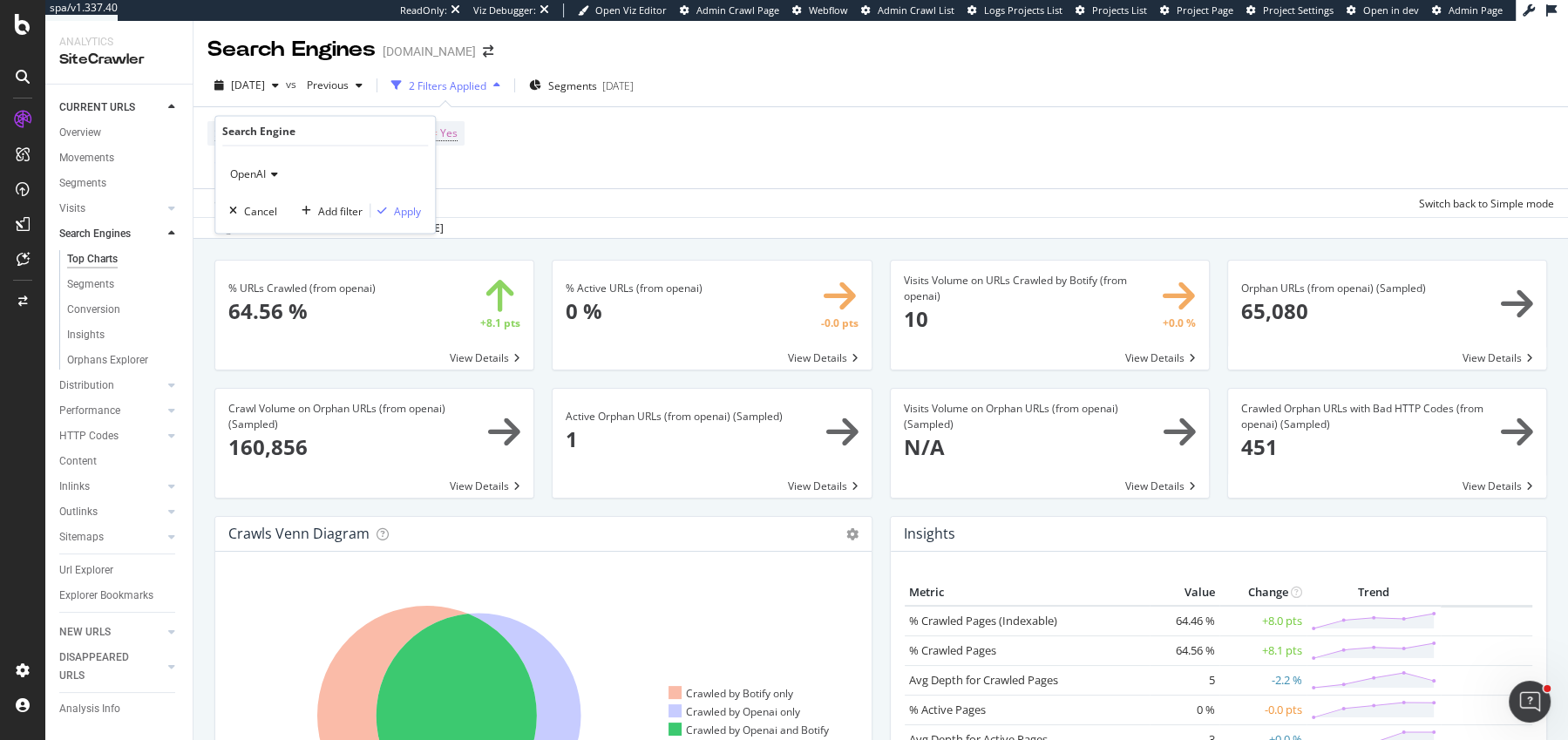
click at [292, 172] on div "OpenAI" at bounding box center [325, 175] width 191 height 28
click at [287, 204] on div "Bing" at bounding box center [326, 209] width 186 height 23
click at [251, 176] on div "Bing" at bounding box center [325, 175] width 191 height 28
click at [260, 231] on span "Google" at bounding box center [255, 232] width 35 height 15
click at [405, 204] on div "Apply" at bounding box center [407, 210] width 27 height 15
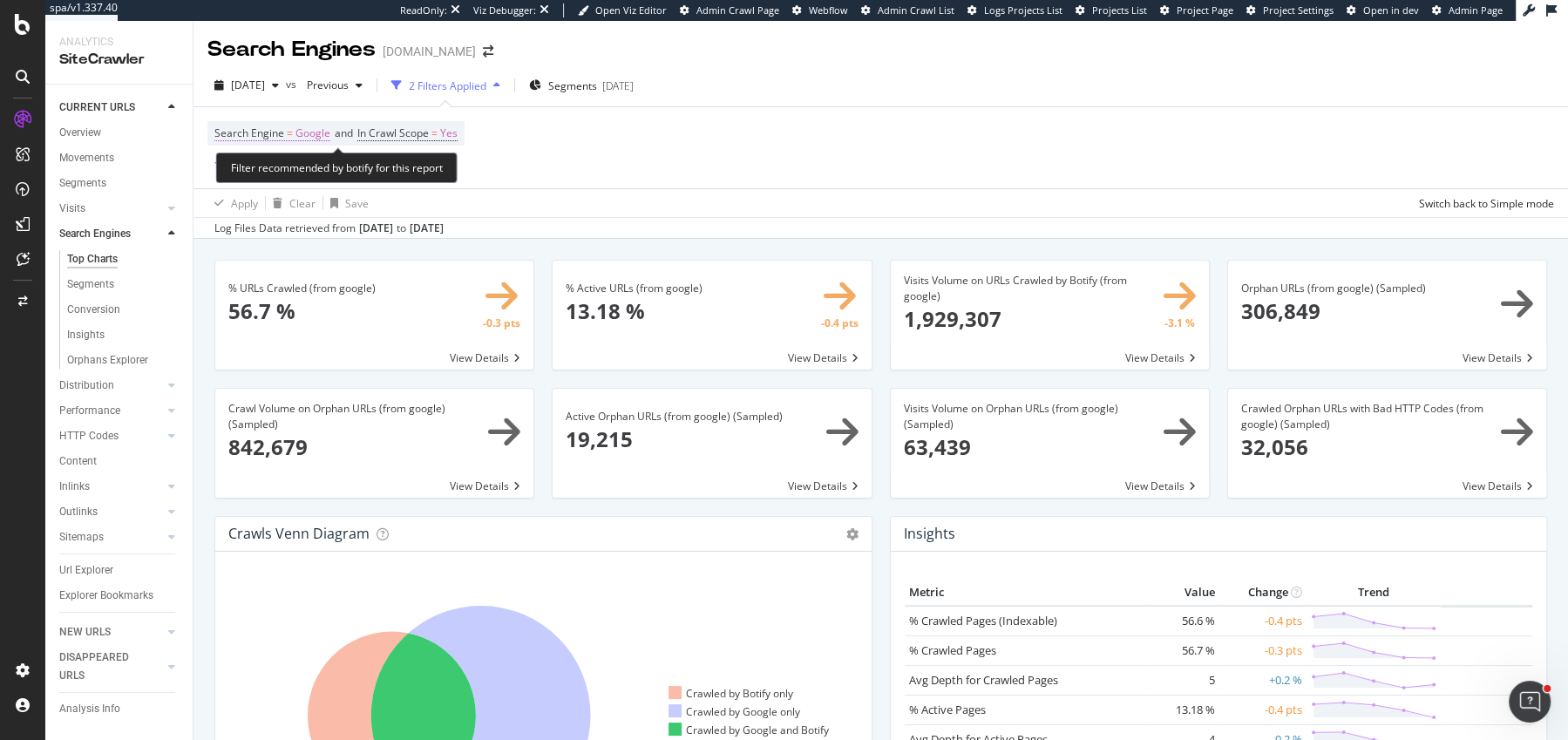
click at [315, 139] on span "Google" at bounding box center [312, 134] width 35 height 24
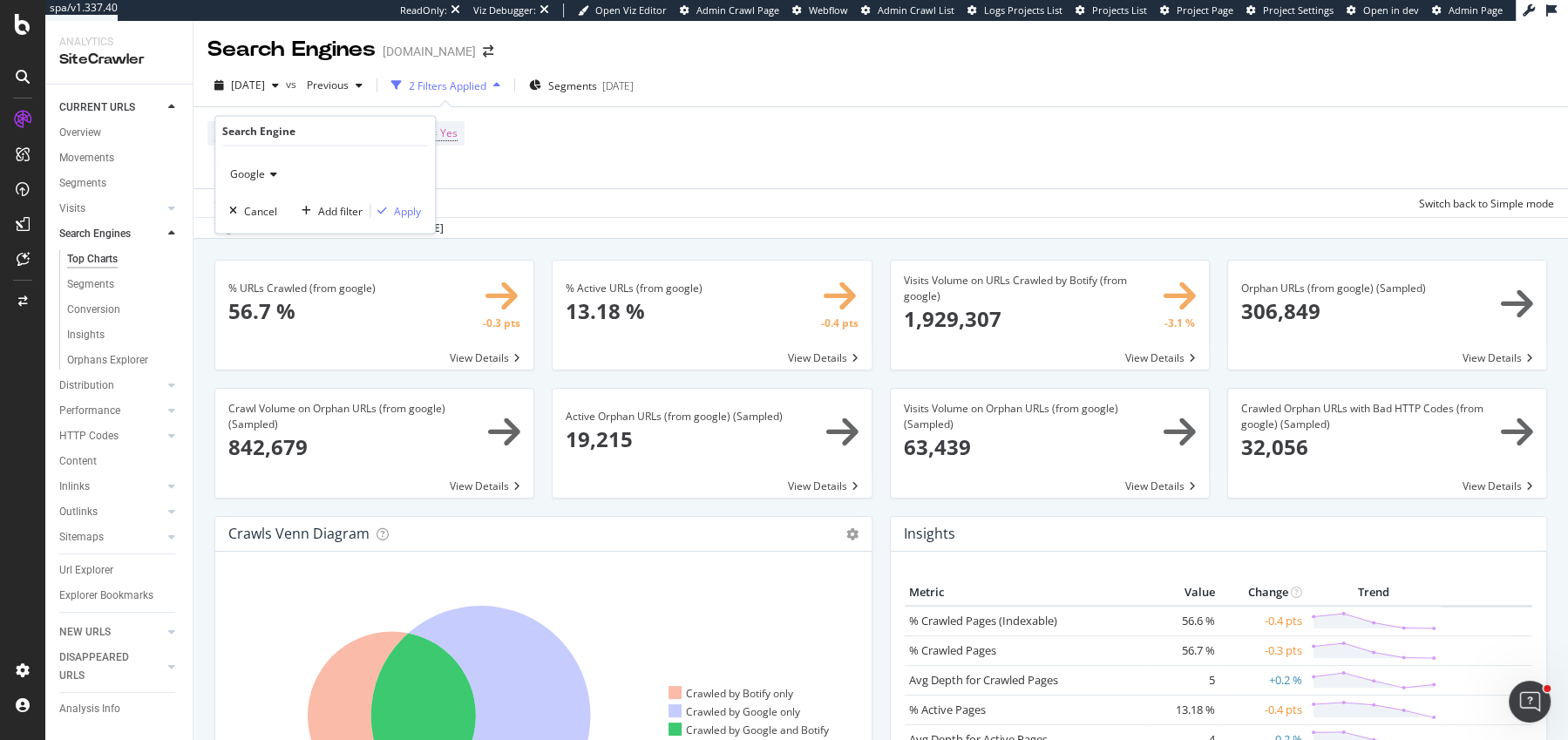
click at [274, 175] on icon at bounding box center [271, 175] width 12 height 10
click at [305, 253] on div "OpenAI" at bounding box center [326, 255] width 186 height 23
click at [394, 209] on div "Apply" at bounding box center [407, 210] width 27 height 15
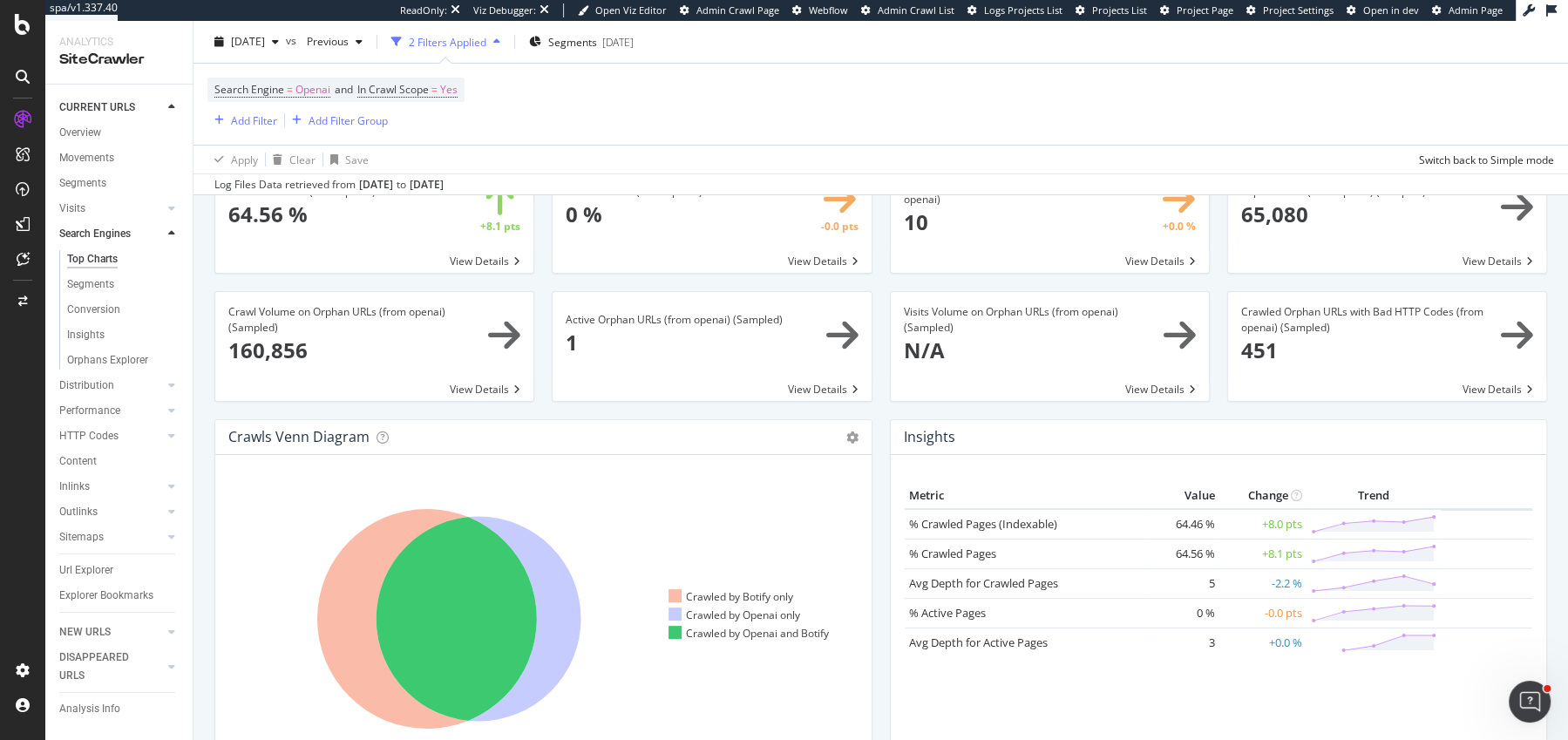
scroll to position [218, 0]
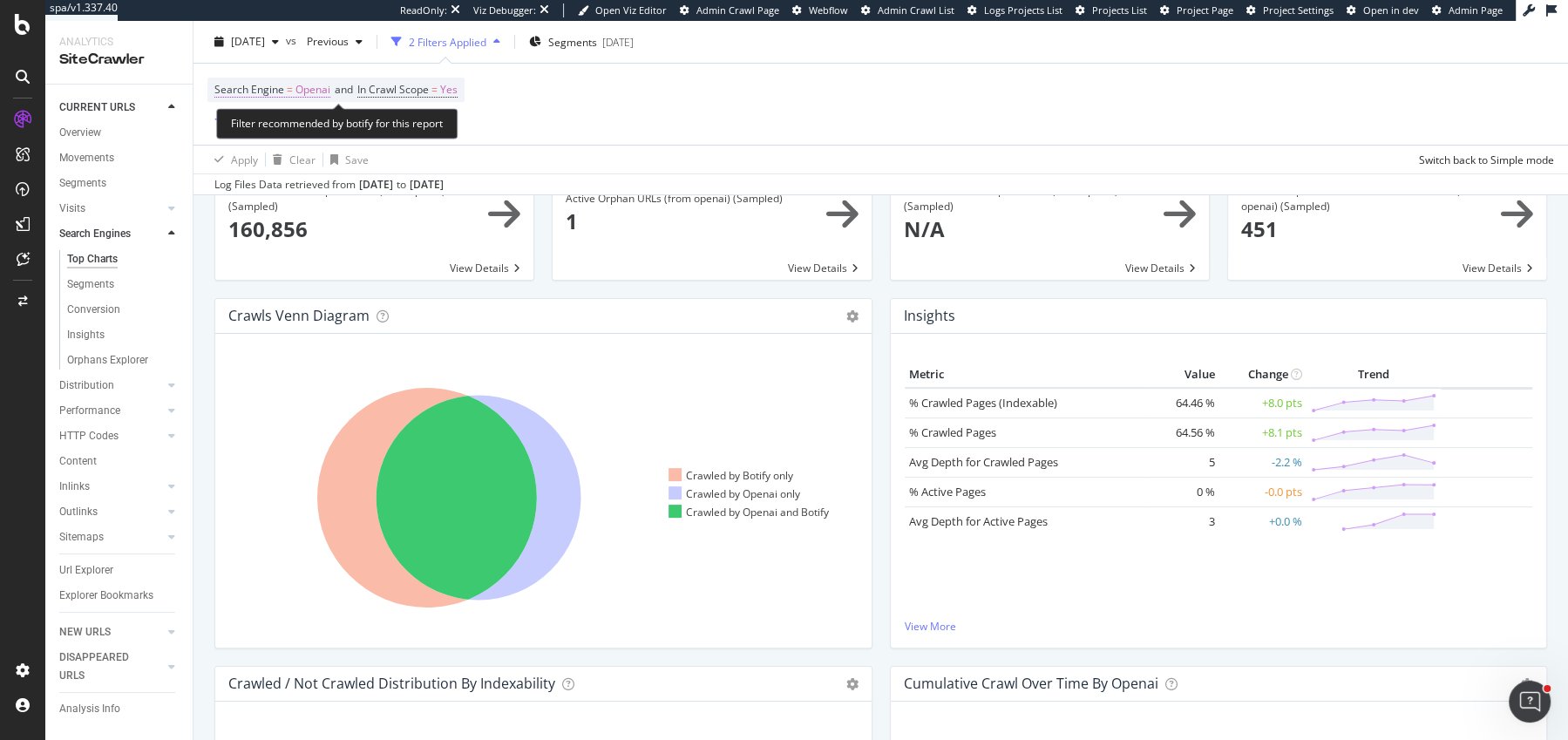
click at [304, 89] on span "Openai" at bounding box center [312, 90] width 35 height 24
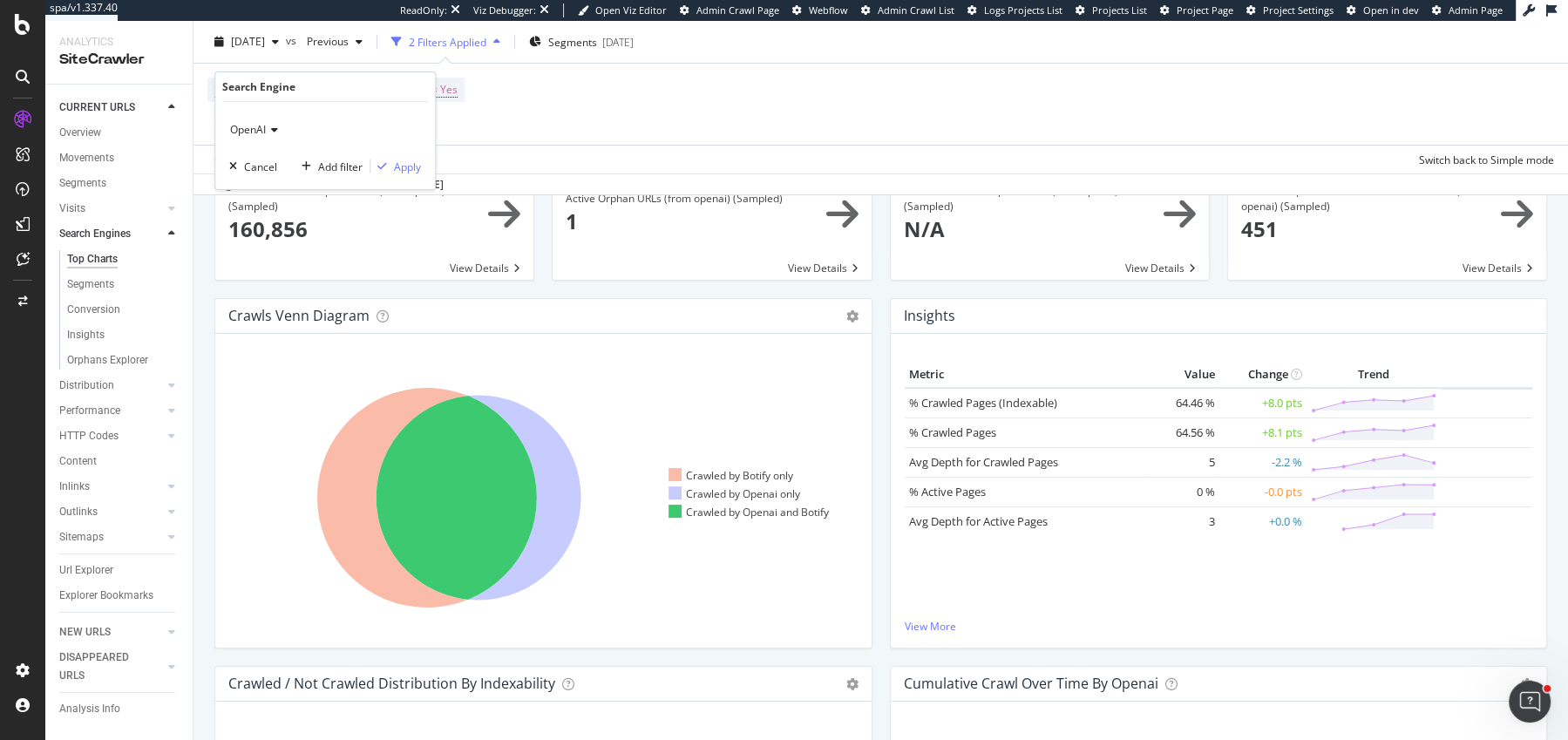
click at [281, 127] on div "OpenAI" at bounding box center [325, 130] width 191 height 28
click at [279, 181] on div "Google" at bounding box center [326, 187] width 186 height 23
click at [411, 173] on div "Apply" at bounding box center [407, 166] width 27 height 15
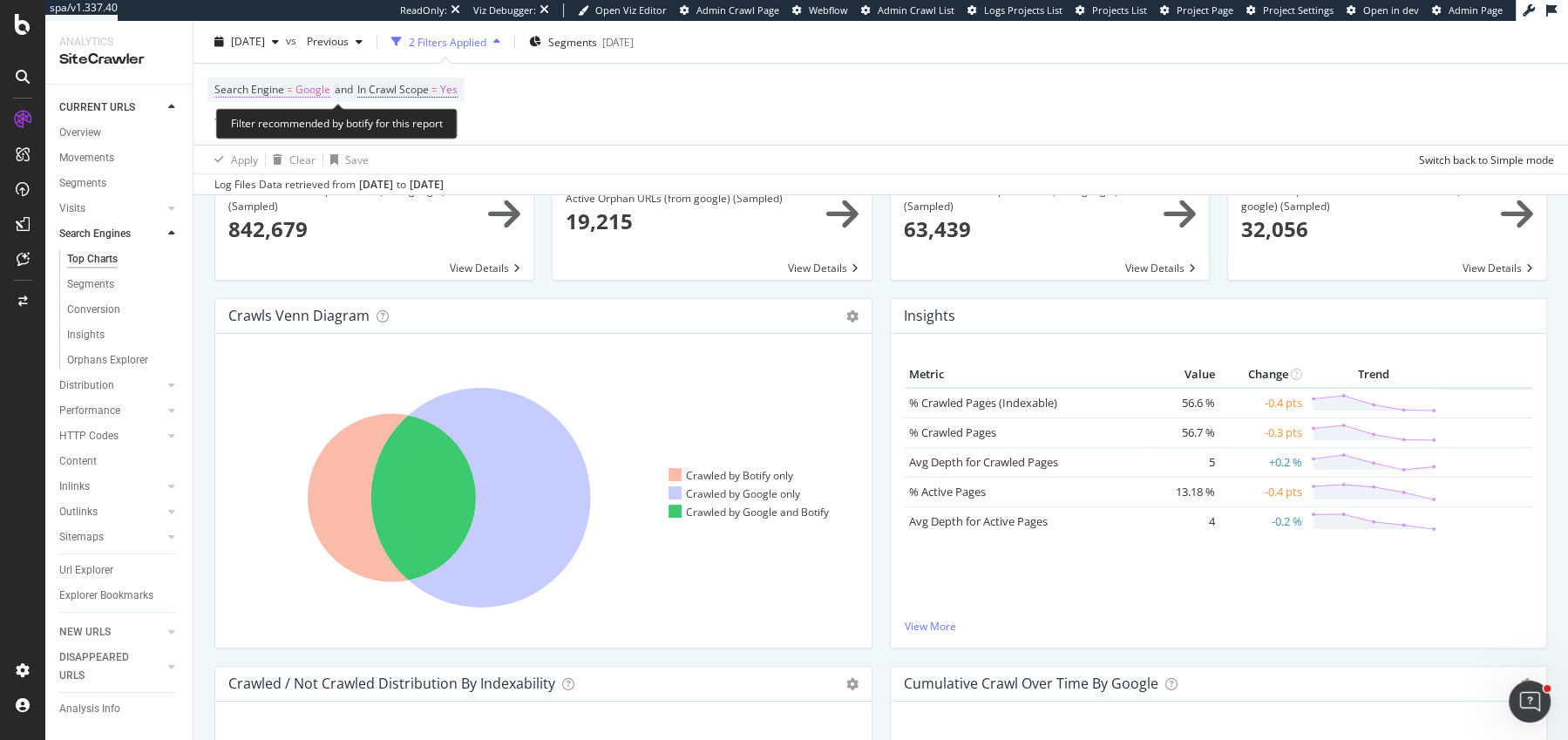
click at [302, 96] on span "Google" at bounding box center [312, 90] width 35 height 24
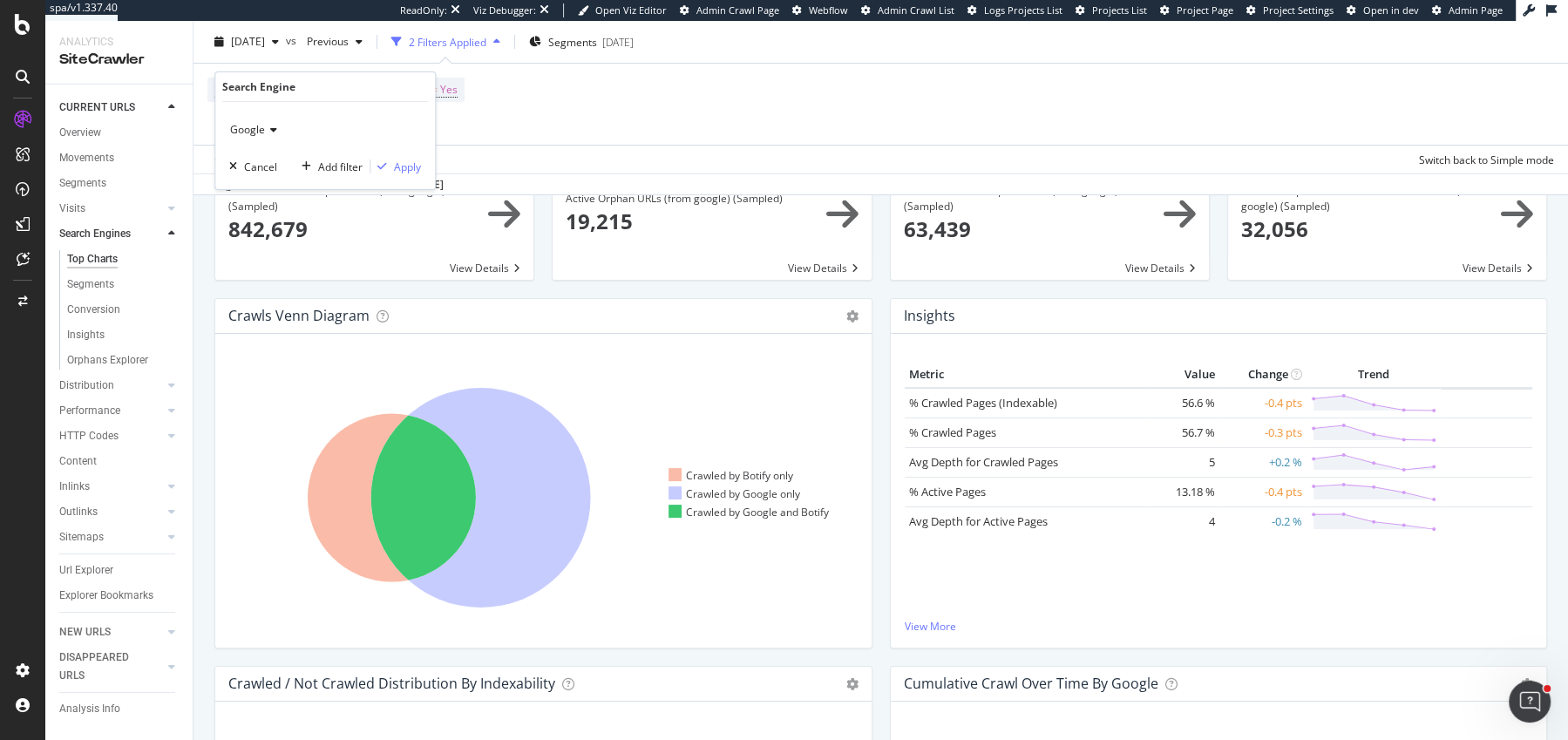
click at [297, 133] on div "Google" at bounding box center [325, 130] width 191 height 28
click at [294, 200] on div "OpenAI" at bounding box center [326, 210] width 186 height 23
click at [386, 164] on icon "button" at bounding box center [383, 167] width 10 height 10
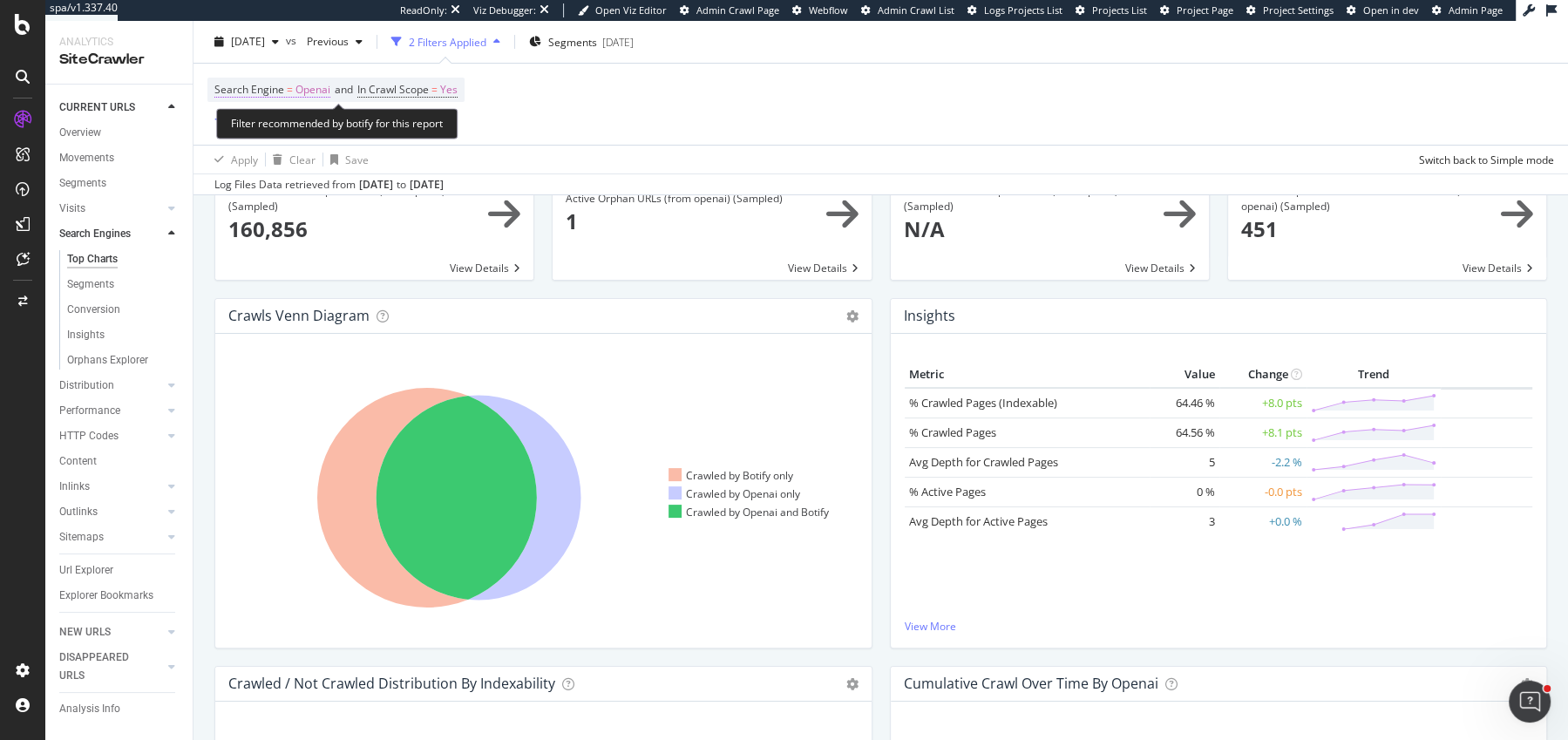
click at [317, 98] on span "Openai" at bounding box center [312, 90] width 35 height 24
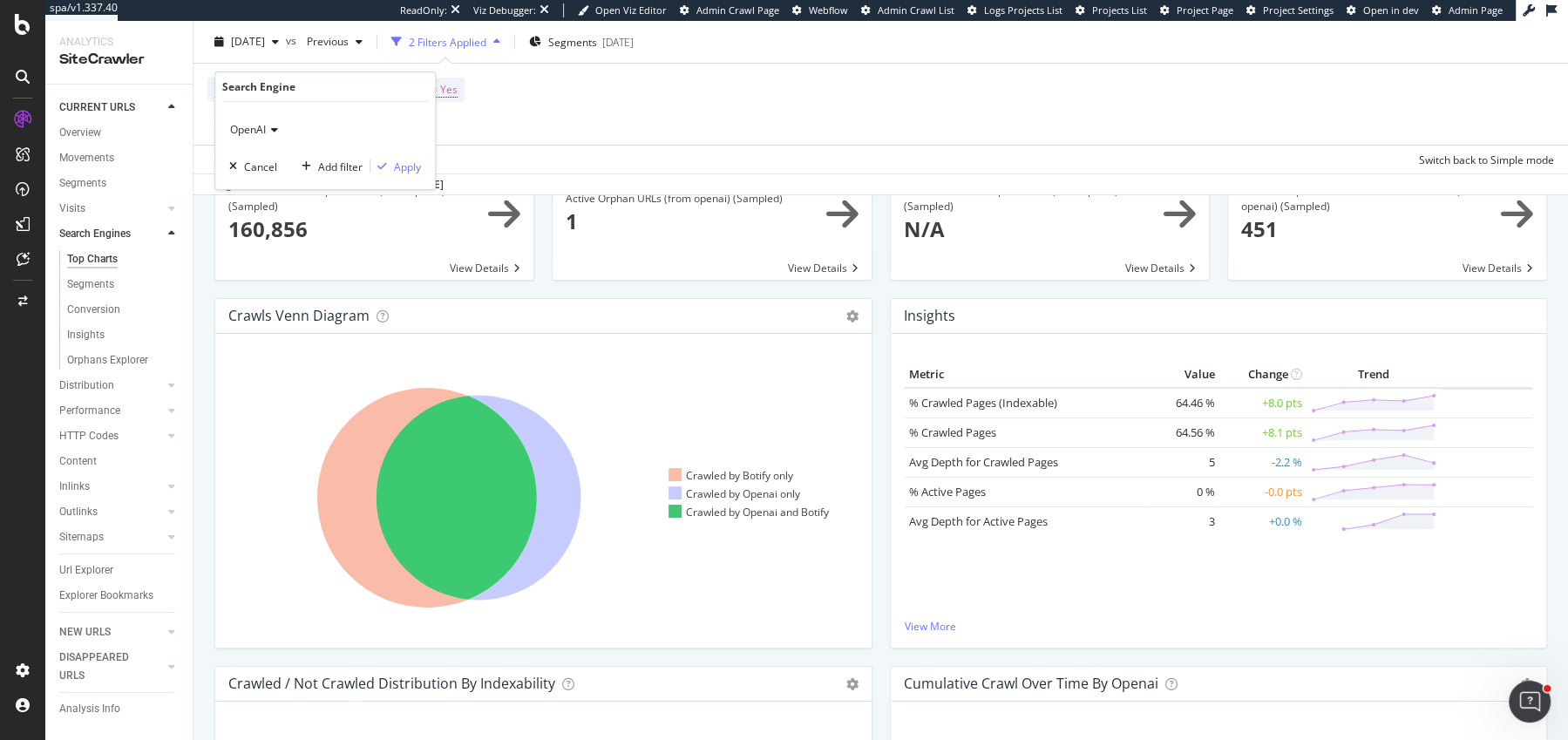
click at [266, 131] on icon at bounding box center [272, 130] width 12 height 10
click at [283, 189] on div "Google" at bounding box center [326, 187] width 186 height 23
click at [408, 174] on div "Apply" at bounding box center [396, 167] width 51 height 16
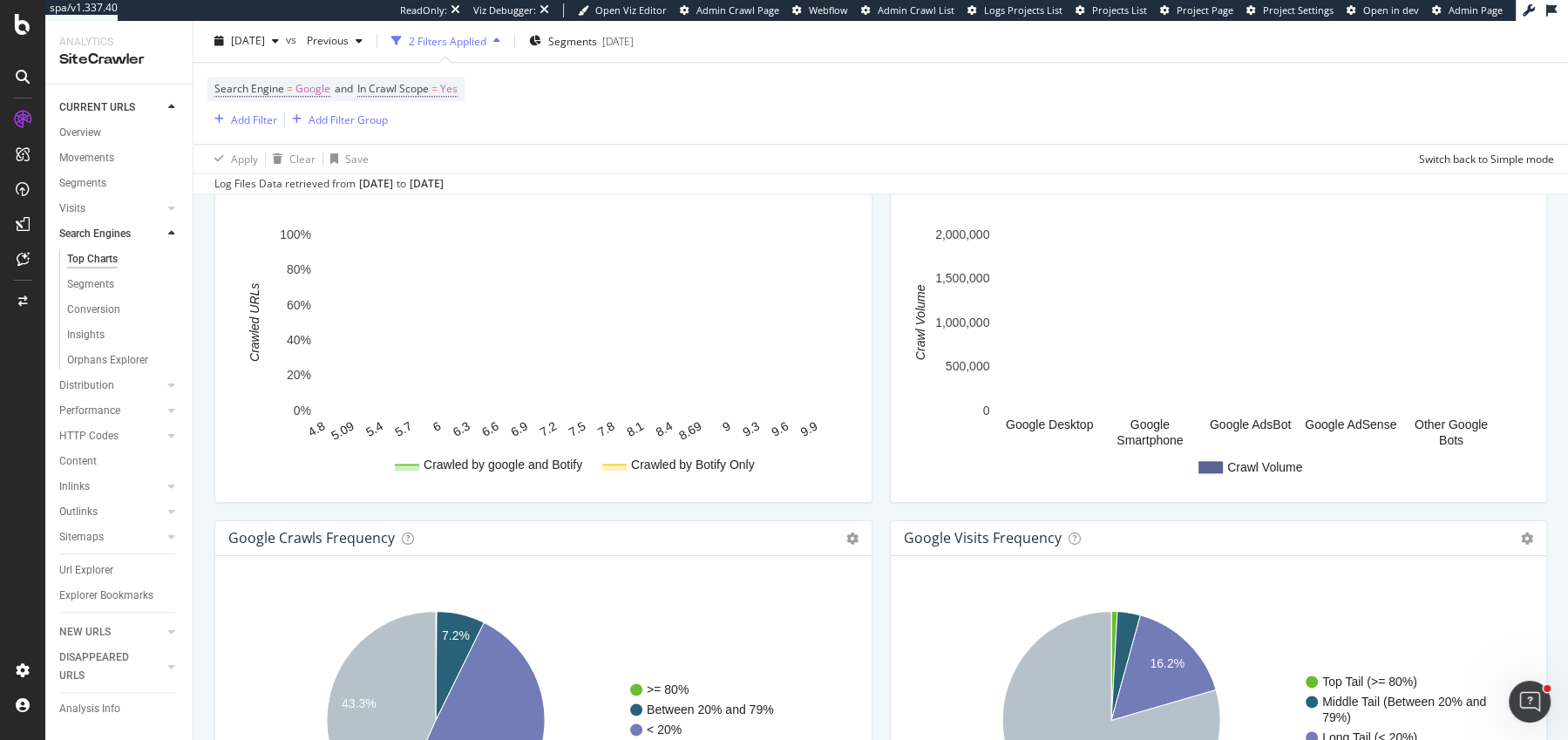
scroll to position [2039, 0]
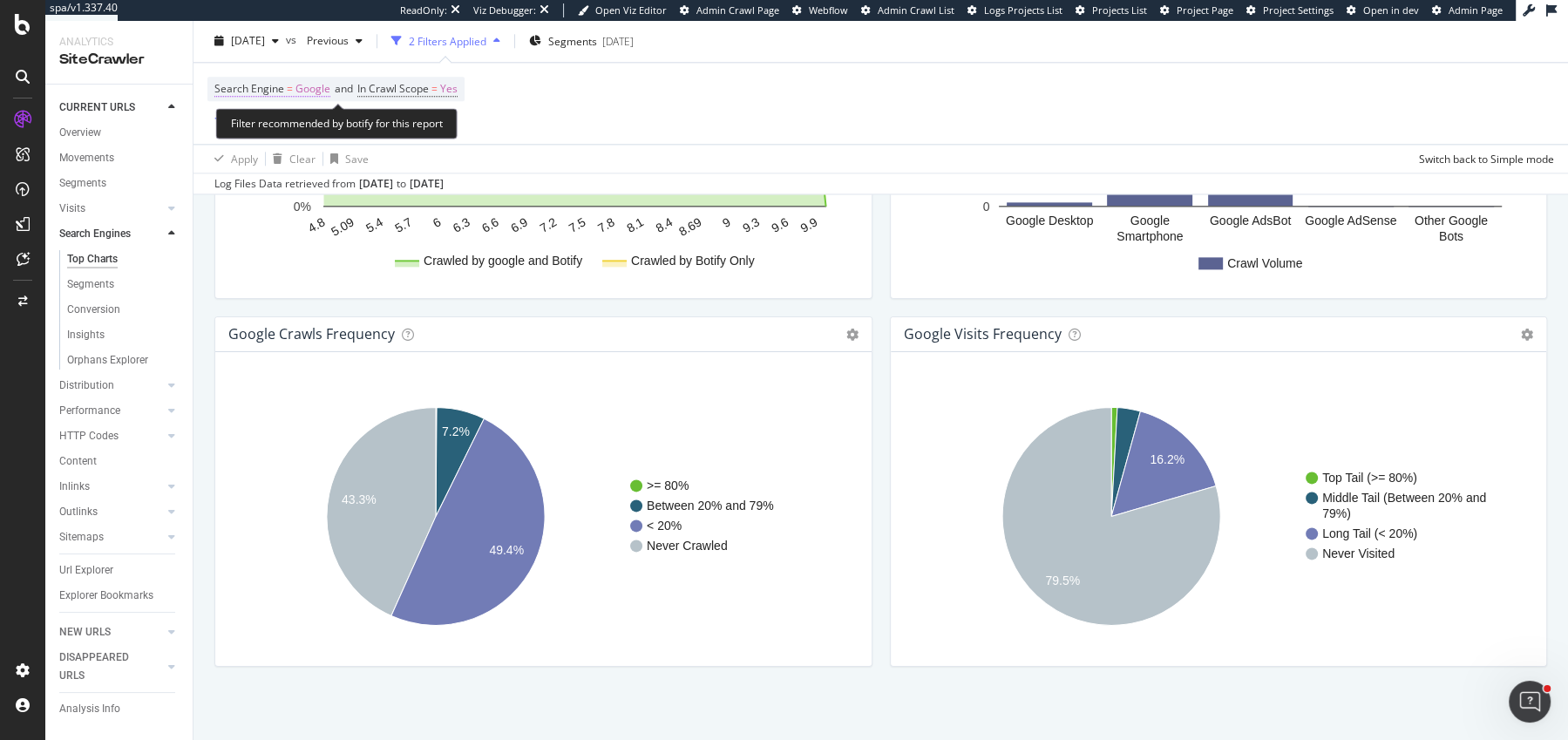
click at [303, 80] on span "Google" at bounding box center [312, 90] width 35 height 24
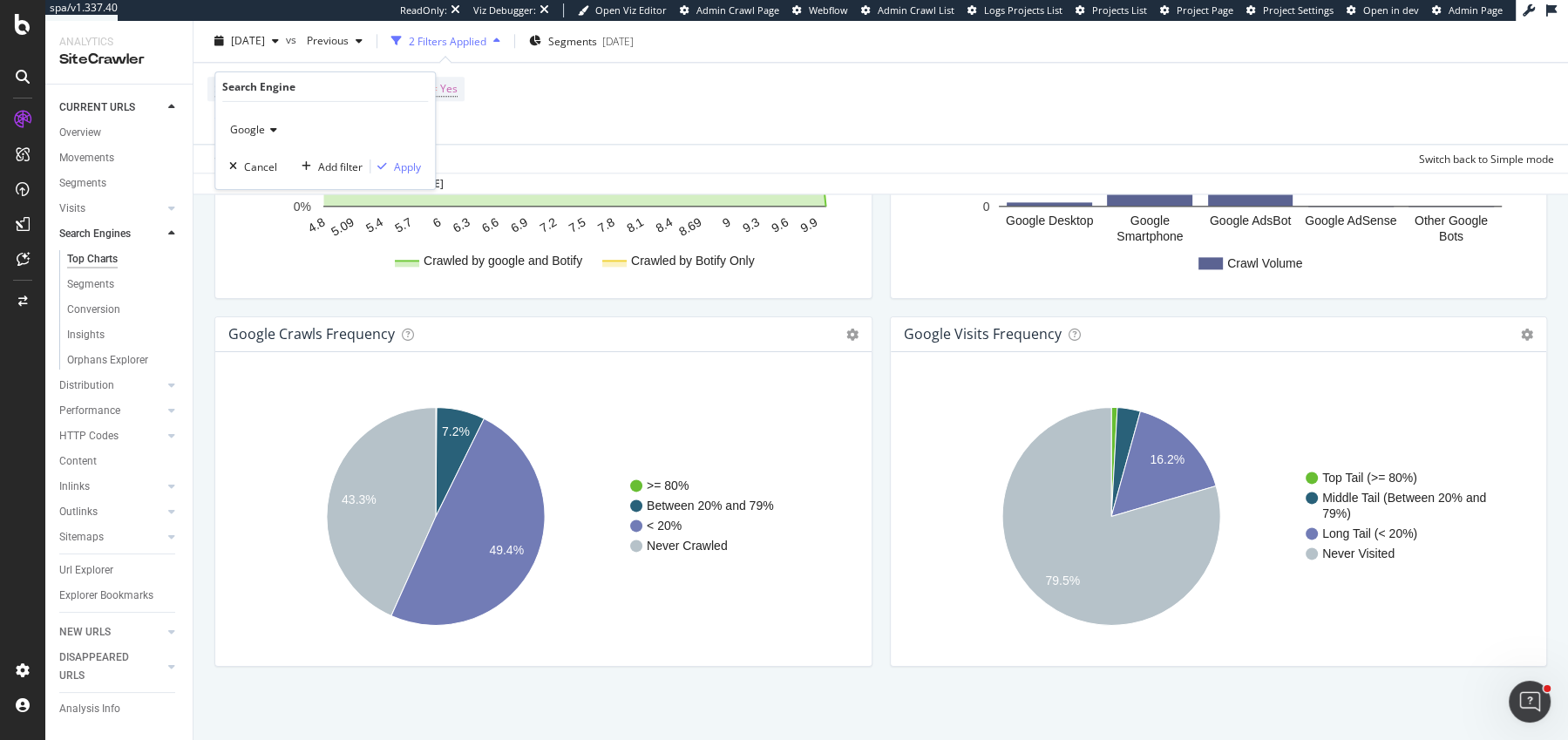
click at [301, 129] on div "Google" at bounding box center [325, 130] width 191 height 28
click at [286, 205] on div "OpenAI" at bounding box center [326, 210] width 186 height 23
click at [395, 175] on div "Add filter Apply" at bounding box center [358, 166] width 127 height 17
click at [407, 169] on div "Apply" at bounding box center [407, 166] width 27 height 15
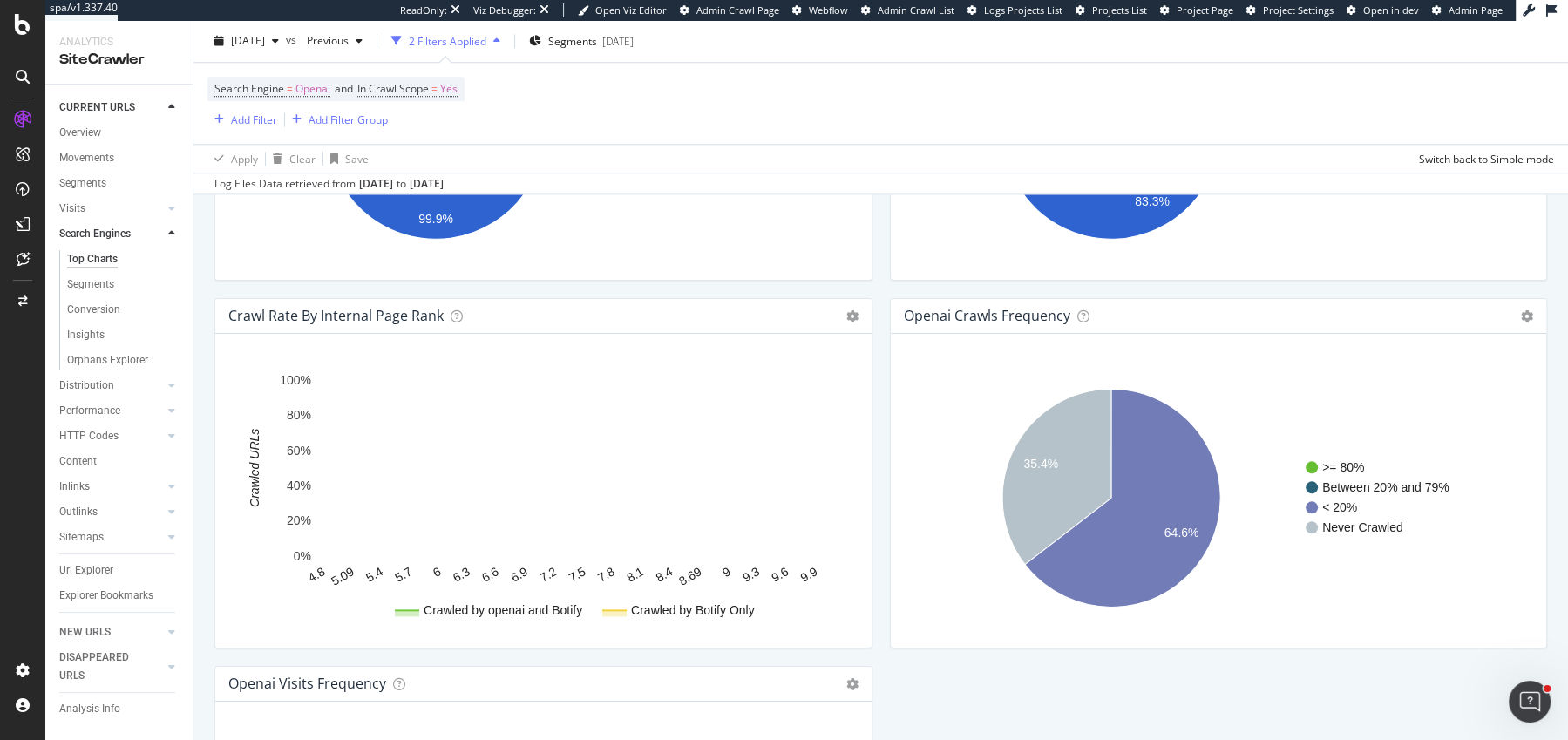
scroll to position [1690, 0]
